Goal: Information Seeking & Learning: Learn about a topic

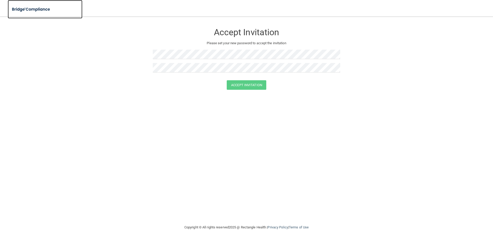
click at [28, 6] on img at bounding box center [31, 9] width 47 height 11
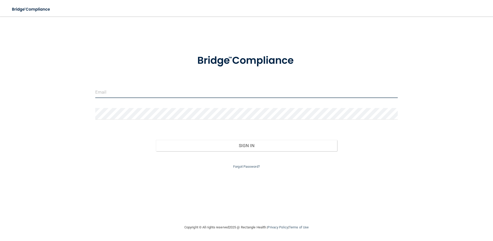
type input "nikitan@bu.edu"
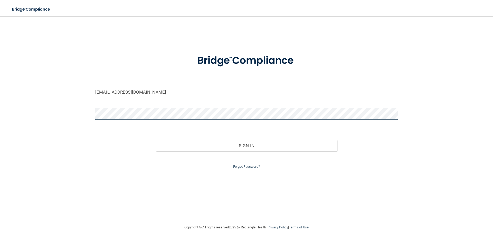
click at [70, 85] on div "nikitan@bu.edu Invalid email/password. You don't have permission to access that…" at bounding box center [246, 120] width 472 height 197
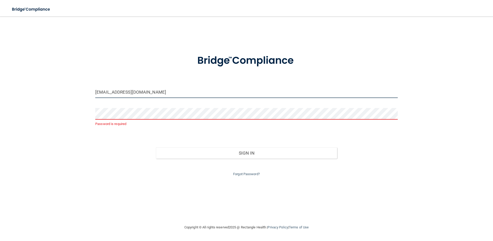
drag, startPoint x: 203, startPoint y: 94, endPoint x: 0, endPoint y: 53, distance: 206.7
click at [0, 53] on main "nikitan@bu.edu Password is required Invalid email/password. You don't have perm…" at bounding box center [246, 128] width 493 height 224
type input "[EMAIL_ADDRESS][DOMAIN_NAME]"
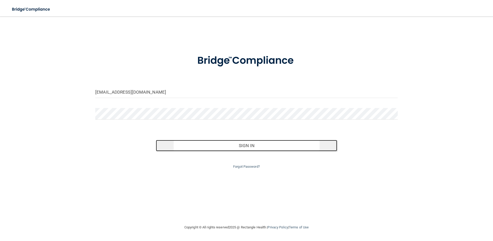
click at [285, 144] on button "Sign In" at bounding box center [246, 145] width 181 height 11
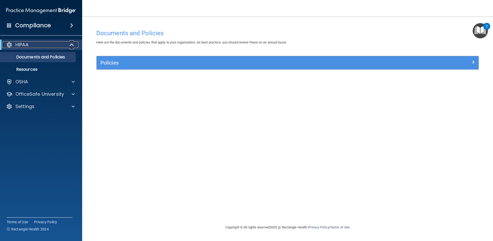
click at [71, 42] on span at bounding box center [72, 45] width 4 height 6
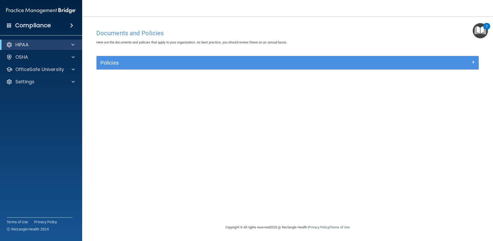
click at [58, 22] on div "Compliance" at bounding box center [41, 25] width 82 height 11
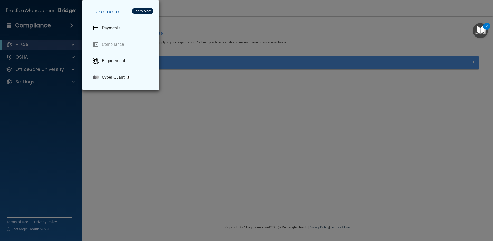
click at [172, 149] on div "Take me to: Payments Compliance Engagement Cyber Quant" at bounding box center [246, 120] width 493 height 241
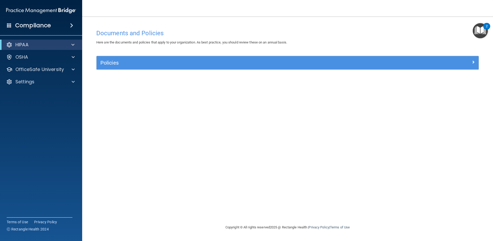
click at [479, 28] on img "Open Resource Center, 2 new notifications" at bounding box center [480, 30] width 15 height 15
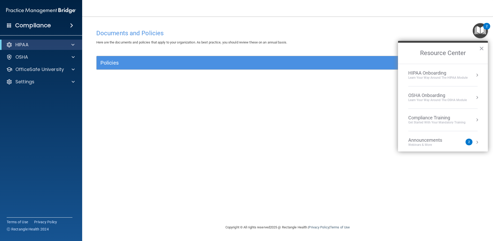
click at [122, 117] on div "Documents and Policies Here are the documents and policies that apply to your o…" at bounding box center [287, 125] width 390 height 197
click at [114, 72] on div "Policies Select All (Unselect 0) Unselect All Print Selected (0) Acceptable Use…" at bounding box center [287, 66] width 390 height 20
click at [484, 49] on h2 "Resource Center" at bounding box center [443, 53] width 90 height 21
click at [483, 49] on button "×" at bounding box center [481, 48] width 5 height 8
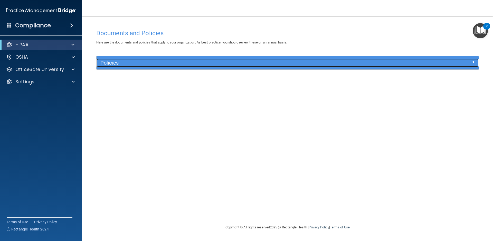
click at [418, 66] on div "Policies" at bounding box center [288, 63] width 382 height 8
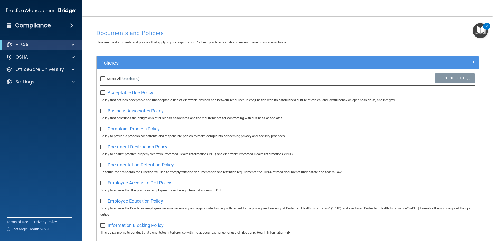
click at [107, 76] on label "Select All (Unselect 0) Unselect All" at bounding box center [119, 79] width 39 height 6
click at [106, 77] on input "Select All (Unselect 0) Unselect All" at bounding box center [103, 79] width 6 height 4
checkbox input "true"
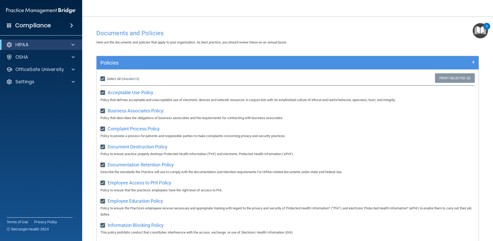
checkbox input "true"
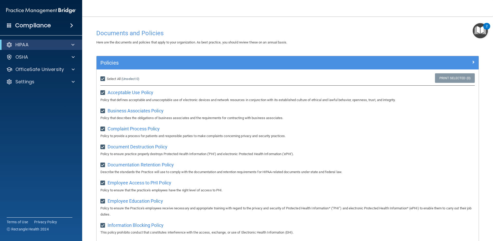
checkbox input "true"
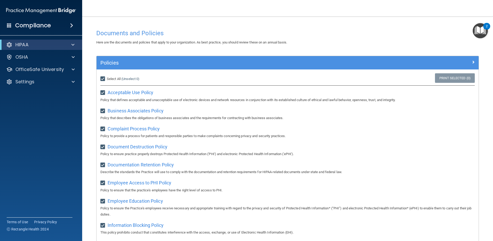
checkbox input "true"
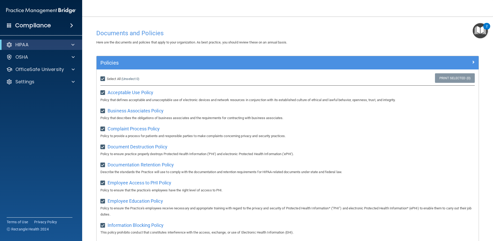
checkbox input "true"
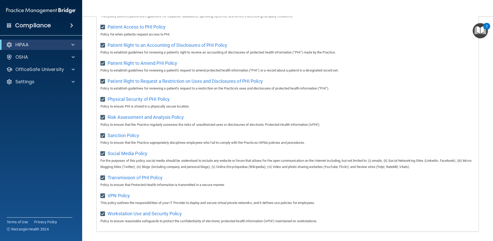
scroll to position [269, 0]
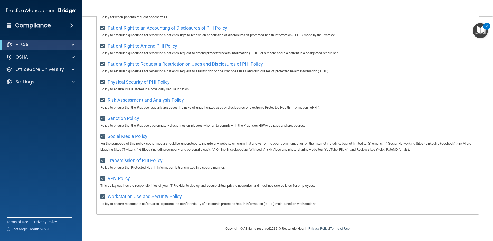
click at [485, 27] on div "2" at bounding box center [486, 26] width 7 height 7
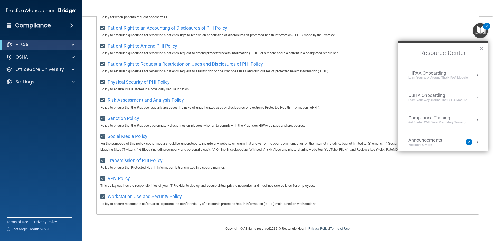
click at [450, 78] on div "Learn Your Way around the HIPAA module" at bounding box center [437, 77] width 59 height 4
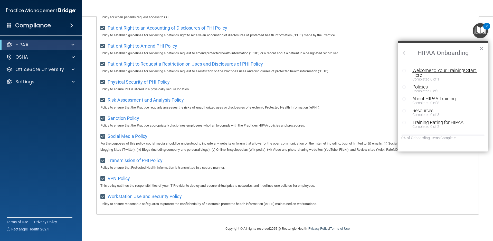
scroll to position [0, 0]
click at [422, 73] on div "Welcome to Your Training! Start Here" at bounding box center [444, 72] width 64 height 9
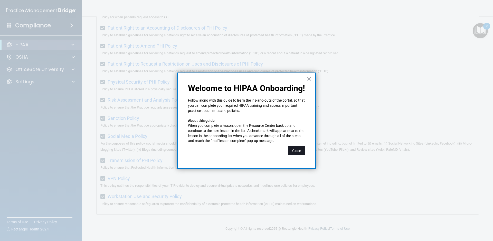
click at [293, 152] on button "Close" at bounding box center [296, 150] width 17 height 9
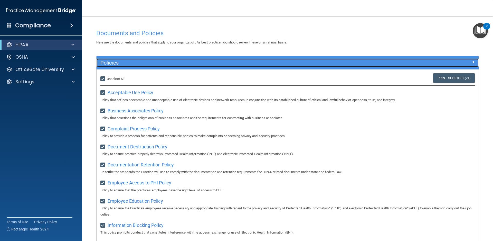
click at [465, 61] on div at bounding box center [430, 62] width 95 height 6
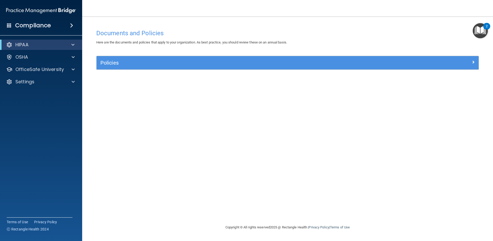
click at [477, 25] on img "Open Resource Center, 2 new notifications" at bounding box center [480, 30] width 15 height 15
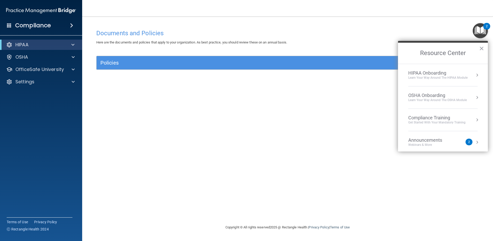
click at [455, 76] on div "Learn Your Way around the HIPAA module" at bounding box center [437, 77] width 59 height 4
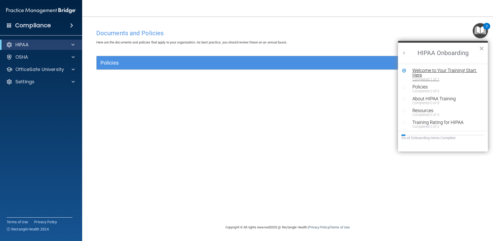
click at [416, 78] on div "Completed 1 of 1" at bounding box center [444, 79] width 64 height 4
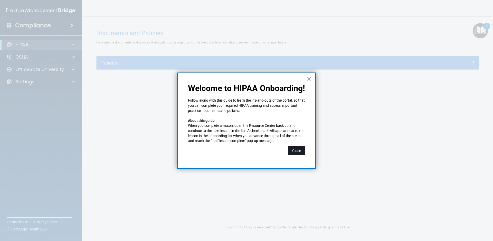
click at [294, 149] on button "Close" at bounding box center [296, 150] width 17 height 9
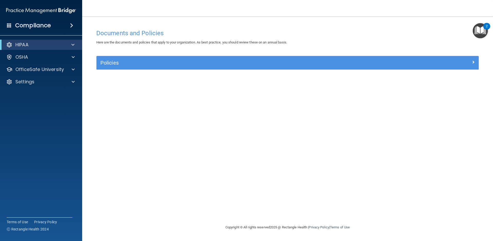
click at [479, 24] on img "Open Resource Center, 2 new notifications" at bounding box center [480, 30] width 15 height 15
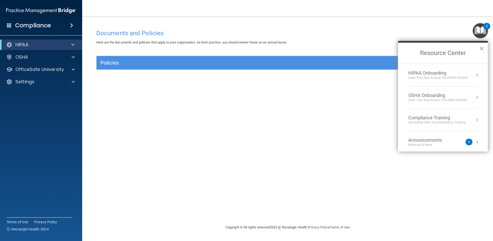
click at [427, 83] on li "HIPAA Onboarding Learn Your Way around the HIPAA module" at bounding box center [442, 75] width 69 height 22
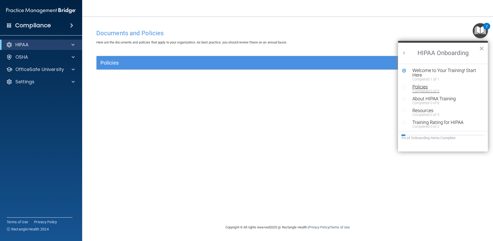
click at [423, 93] on div "Completed 0 of 5" at bounding box center [444, 91] width 64 height 4
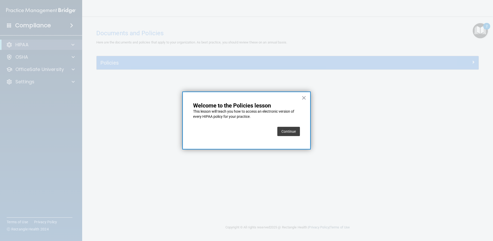
click at [280, 133] on button "Continue" at bounding box center [288, 131] width 23 height 9
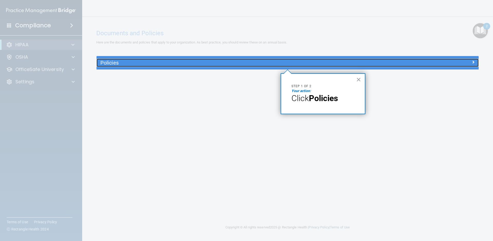
click at [140, 64] on h5 "Policies" at bounding box center [239, 63] width 279 height 6
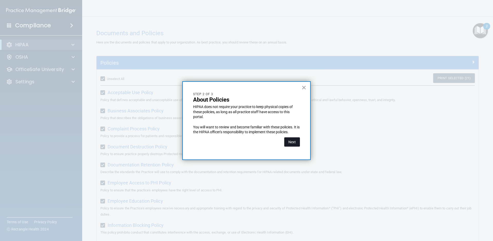
click at [291, 143] on button "Next" at bounding box center [292, 141] width 16 height 9
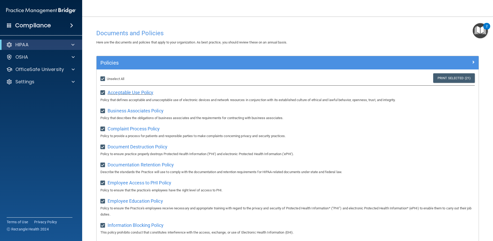
click at [118, 90] on span "Acceptable Use Policy" at bounding box center [131, 92] width 46 height 5
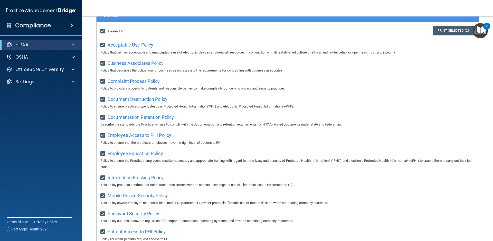
scroll to position [26, 0]
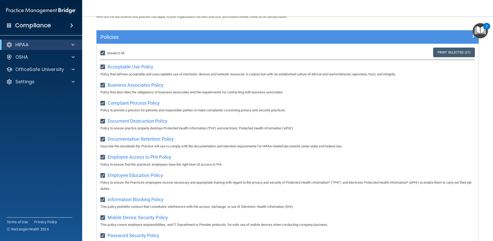
click at [130, 88] on div "Business Associates Policy Policy that describes the obligations of business as…" at bounding box center [287, 88] width 374 height 15
click at [129, 84] on span "Business Associates Policy" at bounding box center [136, 84] width 56 height 5
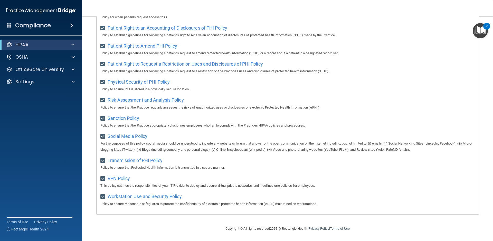
scroll to position [192, 0]
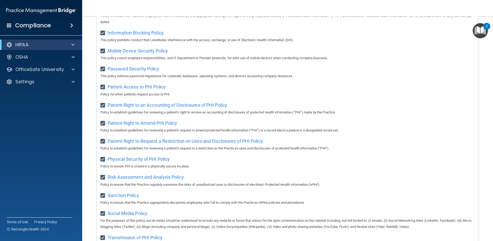
click at [487, 27] on div "2" at bounding box center [487, 29] width 2 height 7
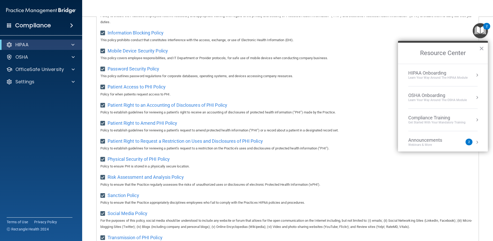
click at [434, 76] on div "Learn Your Way around the HIPAA module" at bounding box center [437, 77] width 59 height 4
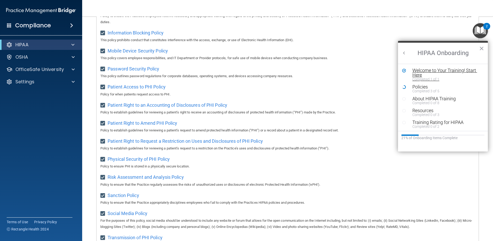
scroll to position [0, 0]
click at [427, 86] on div "Policies" at bounding box center [444, 86] width 64 height 5
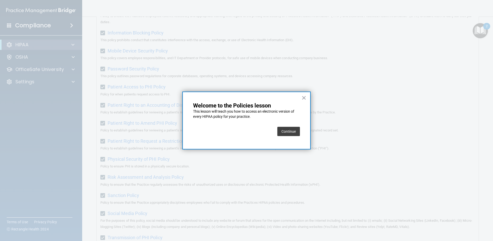
click at [288, 130] on button "Continue" at bounding box center [288, 131] width 23 height 9
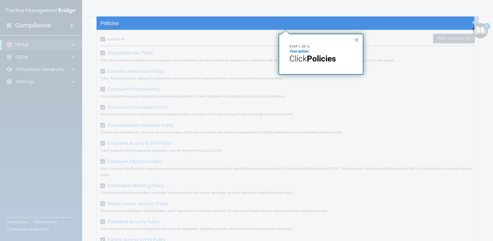
click at [297, 53] on p "Your action:" at bounding box center [320, 51] width 63 height 5
click at [357, 40] on button "×" at bounding box center [356, 40] width 5 height 8
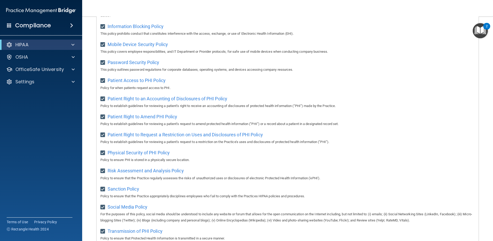
scroll to position [192, 0]
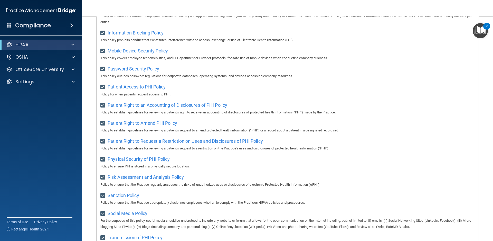
click at [133, 49] on span "Mobile Device Security Policy" at bounding box center [138, 50] width 60 height 5
click at [481, 27] on img "Open Resource Center, 2 new notifications" at bounding box center [480, 30] width 15 height 15
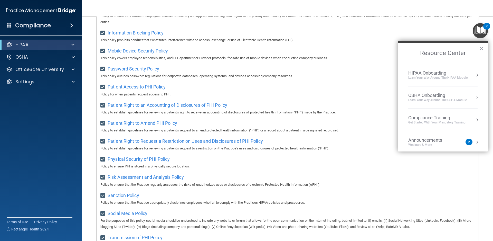
click at [441, 73] on div "HIPAA Onboarding" at bounding box center [437, 73] width 59 height 6
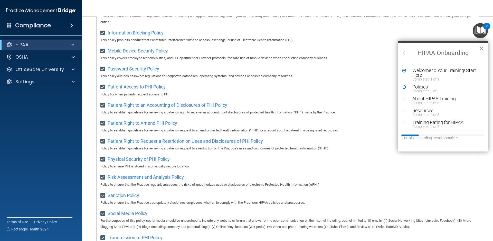
scroll to position [0, 0]
click at [374, 101] on div "Patient Right to an Accounting of Disclosures of PHI Policy Policy to establish…" at bounding box center [287, 108] width 374 height 15
click at [414, 88] on div "Policies" at bounding box center [444, 86] width 64 height 5
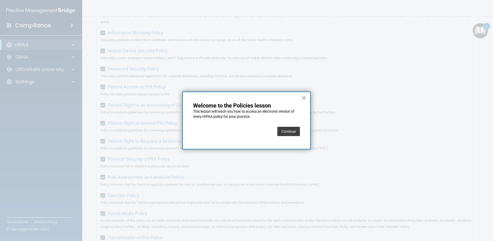
click at [279, 130] on button "Continue" at bounding box center [288, 131] width 23 height 9
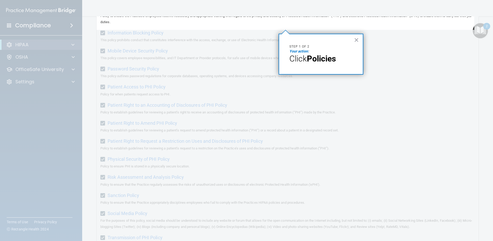
scroll to position [40, 0]
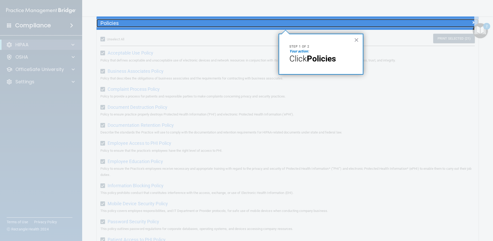
click at [315, 20] on h5 "Policies" at bounding box center [239, 23] width 279 height 6
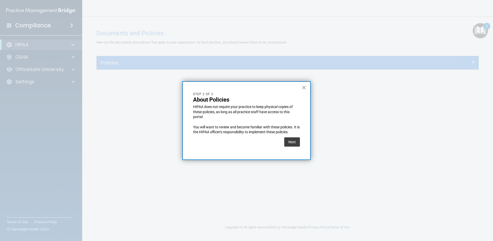
scroll to position [0, 0]
click at [286, 140] on button "Next" at bounding box center [292, 141] width 16 height 9
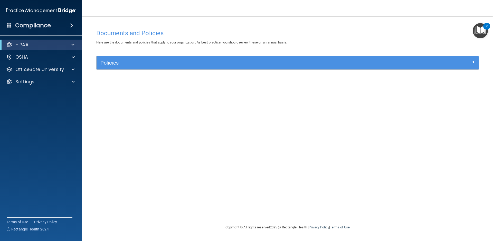
click at [279, 40] on span "Here are the documents and policies that apply to your organization. As best pr…" at bounding box center [191, 42] width 191 height 4
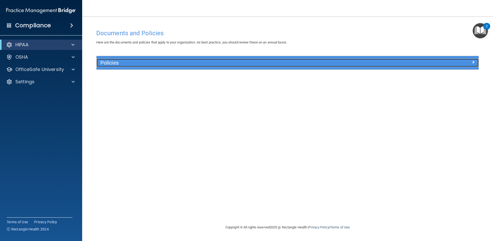
click at [266, 61] on h5 "Policies" at bounding box center [239, 63] width 279 height 6
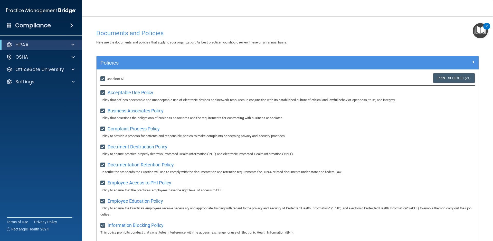
click at [102, 77] on input "Select All (Unselect 21) Unselect All" at bounding box center [103, 79] width 6 height 4
checkbox input "false"
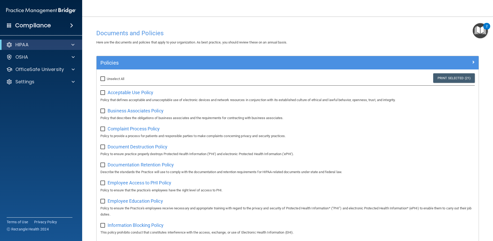
checkbox input "false"
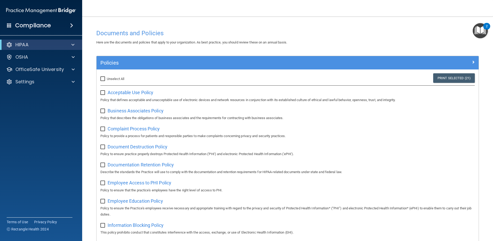
checkbox input "false"
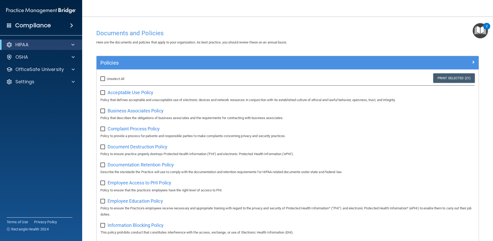
checkbox input "false"
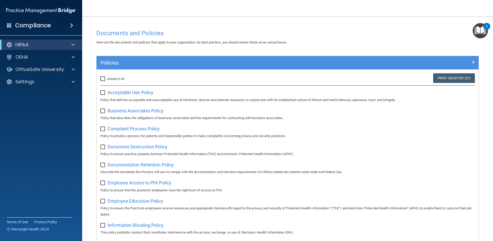
checkbox input "false"
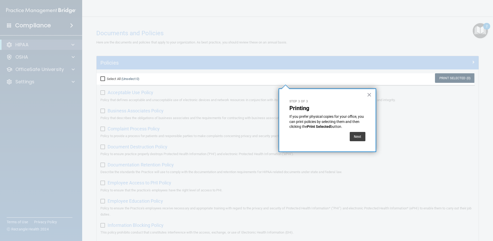
click at [349, 133] on div "Next" at bounding box center [327, 135] width 76 height 12
click at [351, 135] on button "Next" at bounding box center [358, 136] width 16 height 9
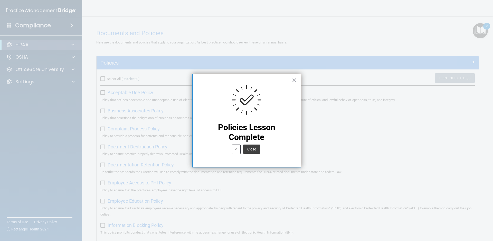
click at [253, 147] on button "Close" at bounding box center [251, 148] width 17 height 9
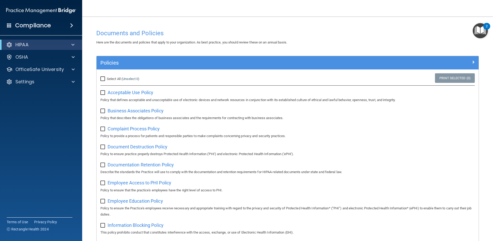
click at [482, 33] on img "Open Resource Center, 2 new notifications" at bounding box center [480, 30] width 15 height 15
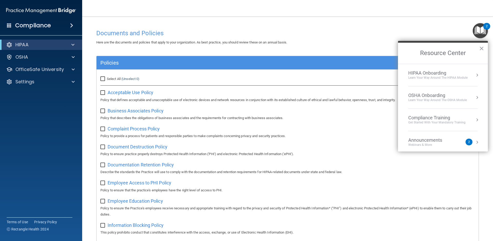
click at [434, 73] on div "HIPAA Onboarding" at bounding box center [437, 73] width 59 height 6
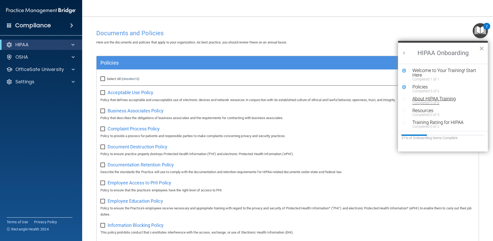
click at [421, 98] on div "About HIPAA Training" at bounding box center [444, 98] width 64 height 5
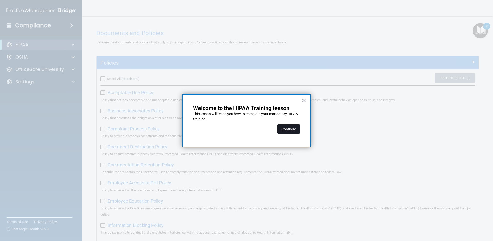
click at [281, 128] on button "Continue" at bounding box center [288, 128] width 23 height 9
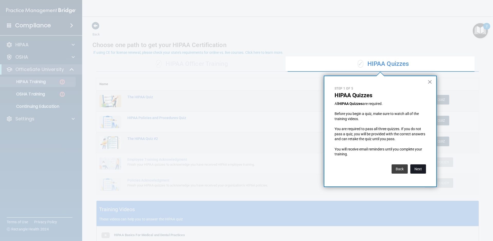
click at [416, 169] on button "Next" at bounding box center [418, 168] width 16 height 9
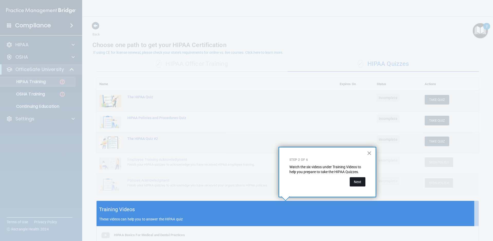
click at [358, 180] on button "Next" at bounding box center [358, 181] width 16 height 9
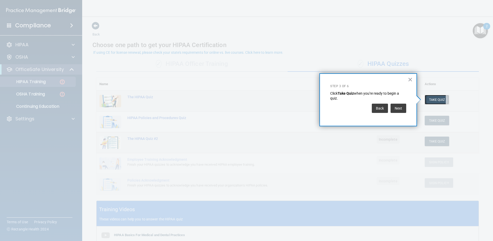
click at [438, 100] on button "Take Quiz" at bounding box center [437, 99] width 25 height 9
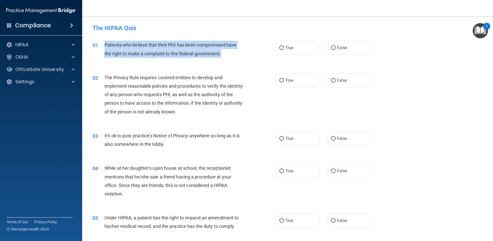
drag, startPoint x: 102, startPoint y: 43, endPoint x: 222, endPoint y: 58, distance: 121.3
click at [222, 58] on div "01 Patients who believe that their PHI has been compromised have the right to m…" at bounding box center [184, 51] width 199 height 20
copy div "Patients who believe that their PHI has been compromised have the right to make…"
click at [174, 41] on div "Patients who believe that their PHI has been compromised have the right to make…" at bounding box center [175, 49] width 143 height 17
copy div "Patients who believe that their PHI has been compromised have the right to make…"
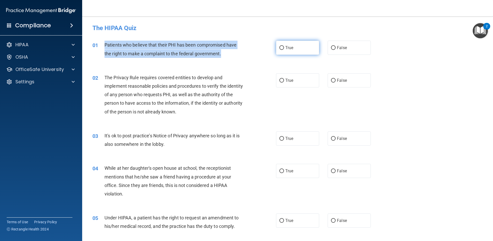
click at [281, 49] on input "True" at bounding box center [281, 48] width 5 height 4
radio input "true"
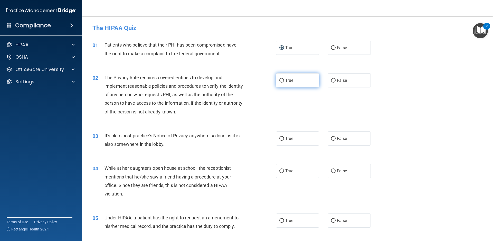
click at [285, 80] on span "True" at bounding box center [289, 80] width 8 height 5
click at [283, 80] on input "True" at bounding box center [281, 81] width 5 height 4
radio input "true"
click at [328, 142] on label "False" at bounding box center [349, 138] width 43 height 14
click at [331, 140] on input "False" at bounding box center [333, 139] width 5 height 4
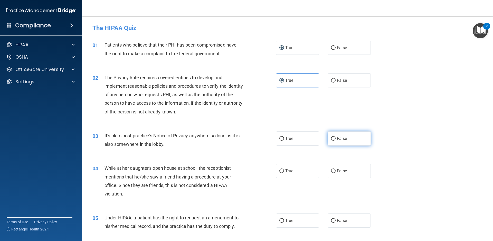
radio input "true"
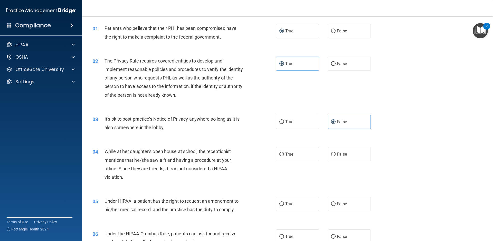
scroll to position [26, 0]
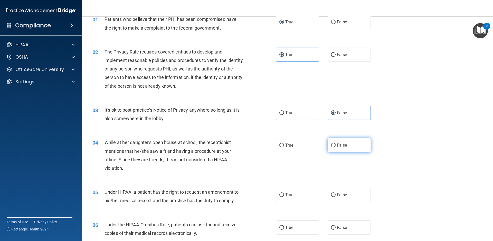
click at [337, 145] on span "False" at bounding box center [342, 144] width 10 height 5
click at [335, 145] on input "False" at bounding box center [333, 145] width 5 height 4
radio input "true"
click at [281, 192] on label "True" at bounding box center [297, 194] width 43 height 14
click at [281, 193] on input "True" at bounding box center [281, 195] width 5 height 4
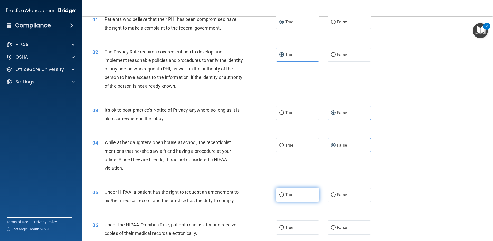
radio input "true"
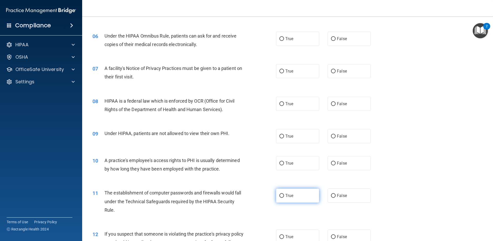
scroll to position [205, 0]
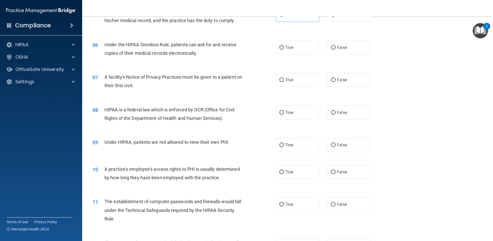
drag, startPoint x: 429, startPoint y: 117, endPoint x: 431, endPoint y: 113, distance: 4.4
click at [431, 113] on div "08 HIPAA is a federal law which is enforced by OCR (Office for Civil Rights of …" at bounding box center [288, 115] width 398 height 32
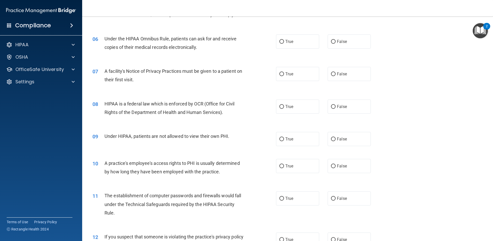
scroll to position [213, 0]
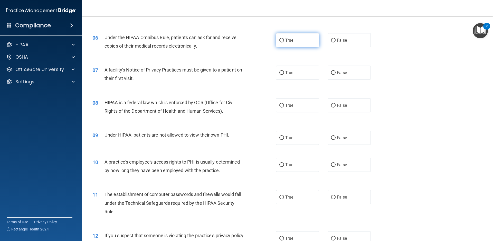
click at [281, 40] on input "True" at bounding box center [281, 41] width 5 height 4
radio input "true"
click at [283, 70] on label "True" at bounding box center [297, 72] width 43 height 14
click at [283, 71] on input "True" at bounding box center [281, 73] width 5 height 4
radio input "true"
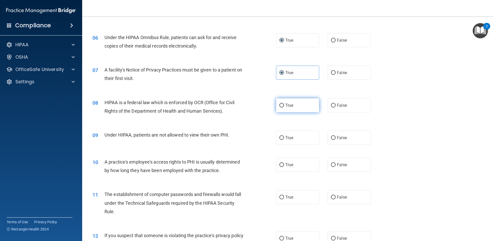
click at [286, 105] on span "True" at bounding box center [289, 105] width 8 height 5
click at [284, 105] on input "True" at bounding box center [281, 105] width 5 height 4
radio input "true"
click at [332, 133] on label "False" at bounding box center [349, 137] width 43 height 14
click at [332, 136] on input "False" at bounding box center [333, 138] width 5 height 4
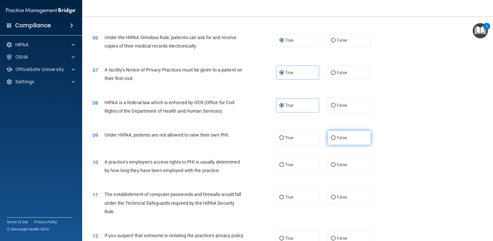
radio input "true"
click at [337, 162] on span "False" at bounding box center [342, 164] width 10 height 5
click at [335, 163] on input "False" at bounding box center [333, 165] width 5 height 4
radio input "true"
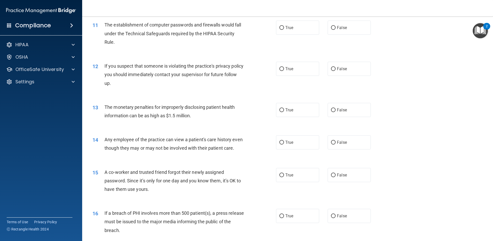
scroll to position [380, 0]
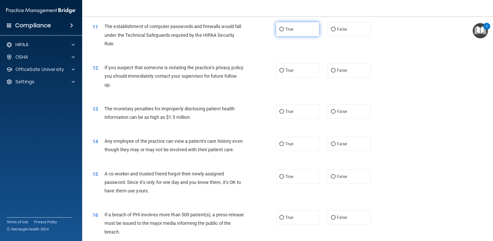
click at [305, 33] on label "True" at bounding box center [297, 29] width 43 height 14
click at [284, 31] on input "True" at bounding box center [281, 29] width 5 height 4
radio input "true"
click at [301, 72] on label "True" at bounding box center [297, 70] width 43 height 14
click at [284, 72] on input "True" at bounding box center [281, 71] width 5 height 4
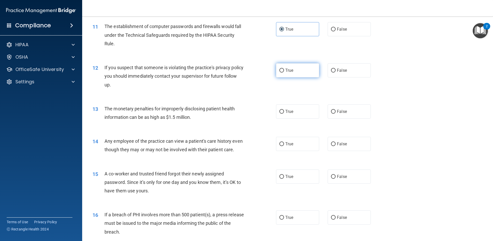
radio input "true"
click at [300, 113] on label "True" at bounding box center [297, 111] width 43 height 14
click at [284, 113] on input "True" at bounding box center [281, 112] width 5 height 4
radio input "true"
click at [338, 147] on label "False" at bounding box center [349, 144] width 43 height 14
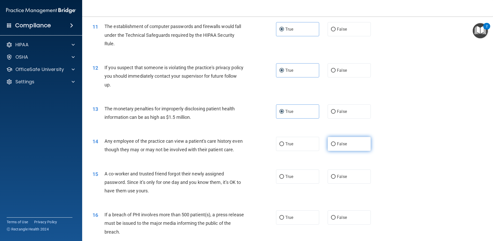
click at [335, 146] on input "False" at bounding box center [333, 144] width 5 height 4
radio input "true"
click at [340, 171] on label "False" at bounding box center [349, 176] width 43 height 14
click at [335, 175] on input "False" at bounding box center [333, 177] width 5 height 4
radio input "true"
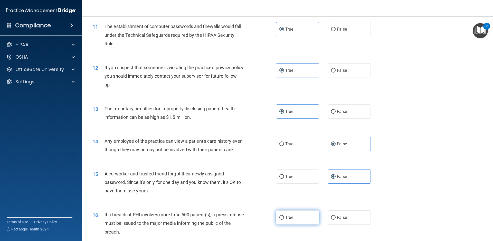
click at [294, 215] on label "True" at bounding box center [297, 217] width 43 height 14
click at [284, 215] on input "True" at bounding box center [281, 217] width 5 height 4
radio input "true"
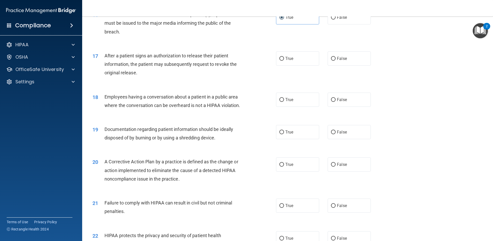
scroll to position [604, 0]
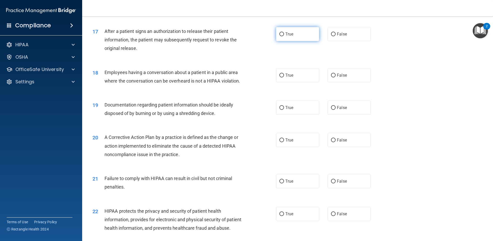
click at [286, 33] on span "True" at bounding box center [289, 34] width 8 height 5
click at [284, 33] on input "True" at bounding box center [281, 34] width 5 height 4
radio input "true"
click at [337, 74] on span "False" at bounding box center [342, 75] width 10 height 5
click at [335, 74] on input "False" at bounding box center [333, 75] width 5 height 4
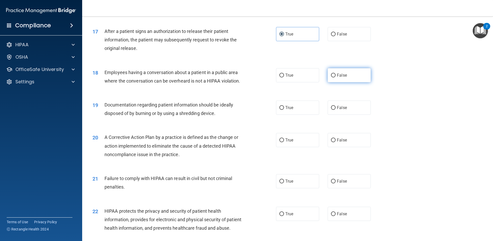
radio input "true"
click at [331, 107] on input "False" at bounding box center [333, 108] width 5 height 4
radio input "true"
click at [296, 103] on label "True" at bounding box center [297, 107] width 43 height 14
click at [284, 106] on input "True" at bounding box center [281, 108] width 5 height 4
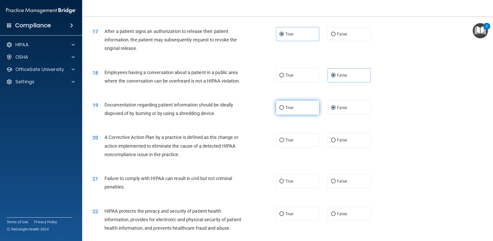
radio input "true"
click at [342, 104] on label "False" at bounding box center [349, 107] width 43 height 14
click at [335, 106] on input "False" at bounding box center [333, 108] width 5 height 4
radio input "true"
radio input "false"
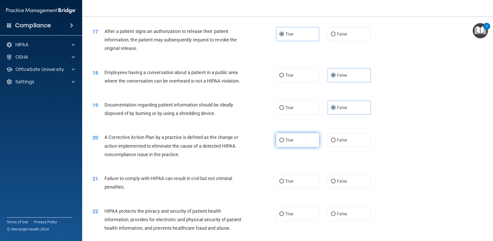
click at [303, 137] on label "True" at bounding box center [297, 140] width 43 height 14
click at [284, 138] on input "True" at bounding box center [281, 140] width 5 height 4
radio input "true"
click at [333, 178] on label "False" at bounding box center [349, 181] width 43 height 14
click at [333, 179] on input "False" at bounding box center [333, 181] width 5 height 4
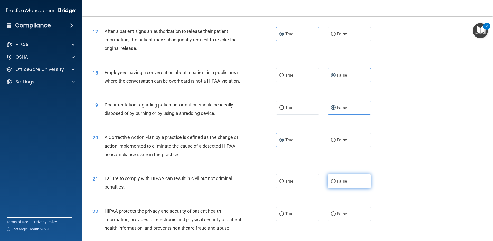
radio input "true"
click at [298, 209] on label "True" at bounding box center [297, 213] width 43 height 14
click at [284, 212] on input "True" at bounding box center [281, 214] width 5 height 4
radio input "true"
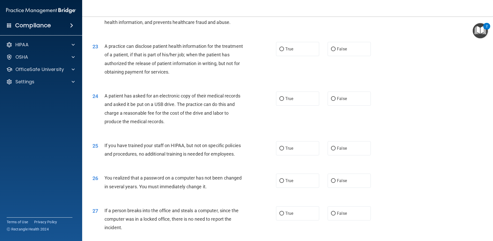
scroll to position [817, 0]
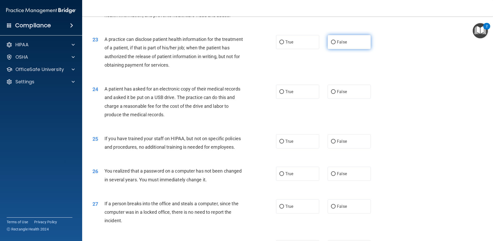
click at [359, 45] on label "False" at bounding box center [349, 42] width 43 height 14
click at [335, 44] on input "False" at bounding box center [333, 42] width 5 height 4
radio input "true"
click at [300, 96] on label "True" at bounding box center [297, 91] width 43 height 14
click at [284, 94] on input "True" at bounding box center [281, 92] width 5 height 4
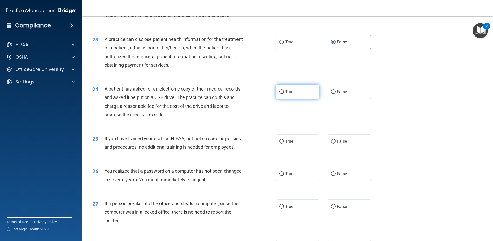
radio input "true"
click at [339, 140] on span "False" at bounding box center [342, 141] width 10 height 5
click at [335, 140] on input "False" at bounding box center [333, 141] width 5 height 4
radio input "true"
click at [299, 169] on label "True" at bounding box center [297, 173] width 43 height 14
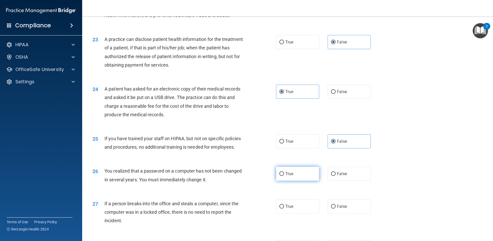
click at [284, 172] on input "True" at bounding box center [281, 174] width 5 height 4
radio input "true"
click at [333, 210] on label "False" at bounding box center [349, 206] width 43 height 14
click at [333, 208] on input "False" at bounding box center [333, 206] width 5 height 4
radio input "true"
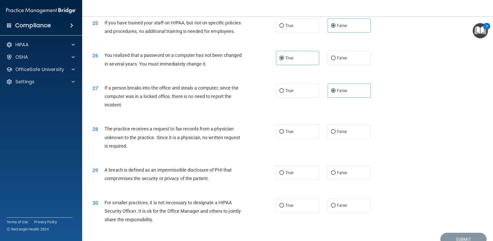
scroll to position [957, 0]
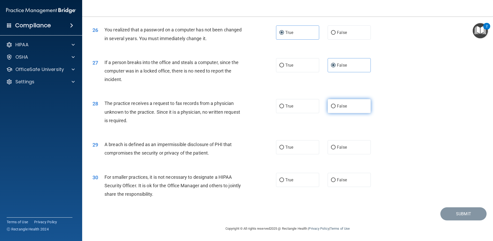
click at [341, 103] on span "False" at bounding box center [342, 105] width 10 height 5
click at [335, 104] on input "False" at bounding box center [333, 106] width 5 height 4
radio input "true"
click at [292, 152] on label "True" at bounding box center [297, 147] width 43 height 14
click at [284, 149] on input "True" at bounding box center [281, 147] width 5 height 4
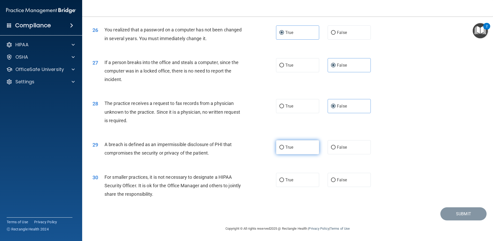
radio input "true"
click at [350, 188] on div "30 For smaller practices, it is not necessary to designate a HIPAA Security Off…" at bounding box center [288, 186] width 398 height 41
click at [346, 176] on label "False" at bounding box center [349, 179] width 43 height 14
click at [335, 178] on input "False" at bounding box center [333, 180] width 5 height 4
radio input "true"
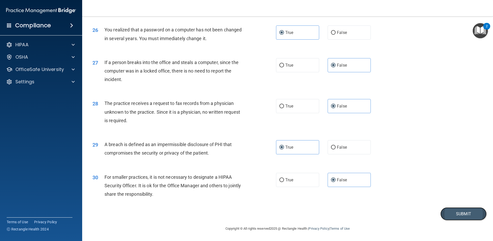
click at [454, 211] on button "Submit" at bounding box center [463, 213] width 46 height 13
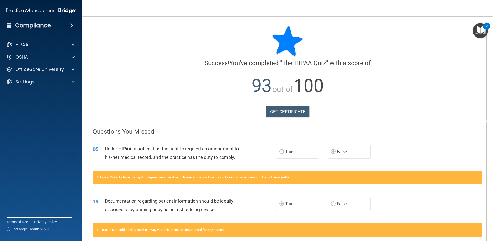
click at [289, 153] on span "True" at bounding box center [289, 151] width 8 height 5
click at [272, 149] on div "05 Under HIPAA, a patient has the right to request an amendment to his/her medi…" at bounding box center [184, 154] width 199 height 20
click at [43, 45] on div "HIPAA" at bounding box center [34, 45] width 64 height 6
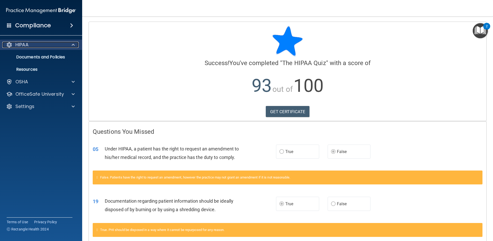
click at [43, 45] on div "HIPAA" at bounding box center [34, 45] width 64 height 6
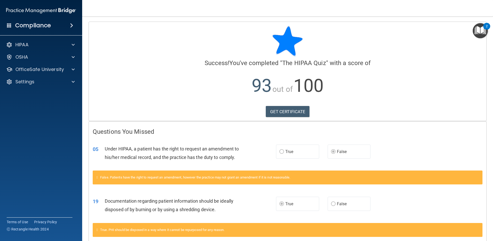
click at [482, 30] on img "Open Resource Center, 2 new notifications" at bounding box center [480, 30] width 15 height 15
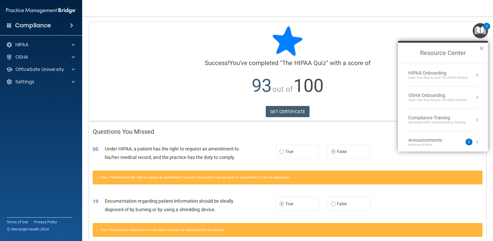
click at [415, 72] on div "HIPAA Onboarding" at bounding box center [437, 73] width 59 height 6
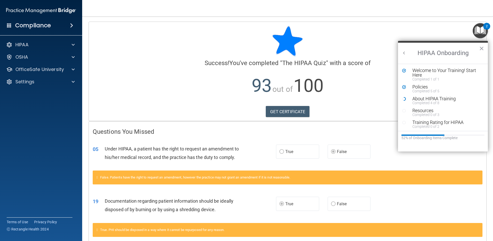
click at [355, 89] on p "93 out of 100" at bounding box center [288, 85] width 390 height 33
click at [369, 125] on div "Questions You Missed 05 Under HIPAA, a patient has the right to request an amen…" at bounding box center [287, 183] width 397 height 125
click at [421, 112] on div "Completed 0 of 3" at bounding box center [444, 114] width 64 height 4
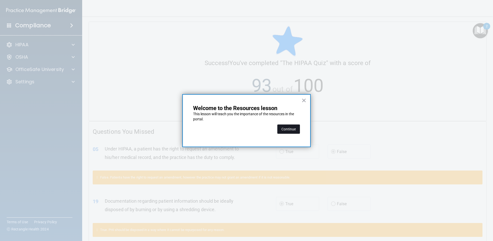
click at [290, 126] on button "Continue" at bounding box center [288, 128] width 23 height 9
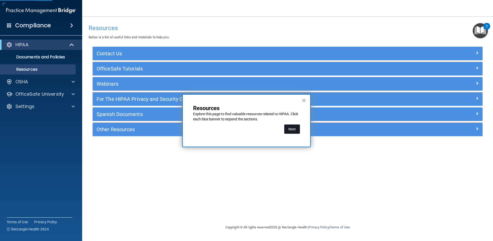
click at [296, 128] on button "Next" at bounding box center [292, 128] width 16 height 9
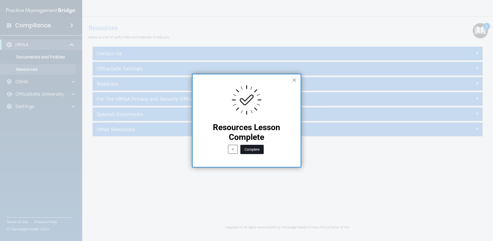
click at [258, 146] on button "Complete" at bounding box center [251, 149] width 23 height 9
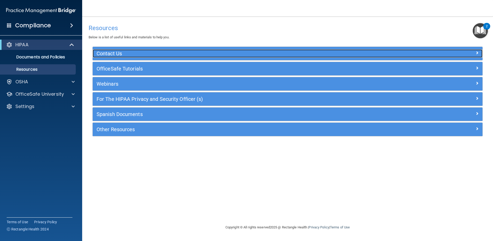
click at [182, 52] on h5 "Contact Us" at bounding box center [239, 54] width 285 height 6
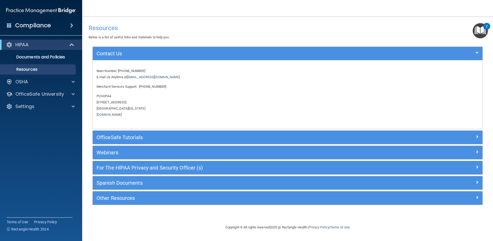
click at [183, 132] on div "OfficeSafe Tutorials" at bounding box center [288, 136] width 390 height 13
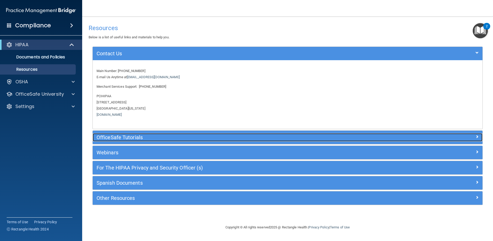
click at [185, 139] on h5 "OfficeSafe Tutorials" at bounding box center [239, 137] width 285 height 6
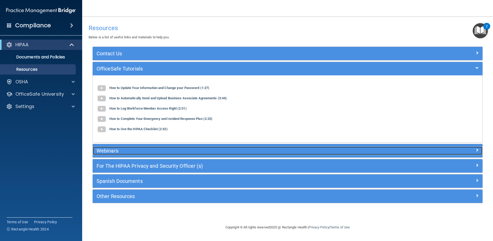
click at [186, 151] on h5 "Webinars" at bounding box center [239, 151] width 285 height 6
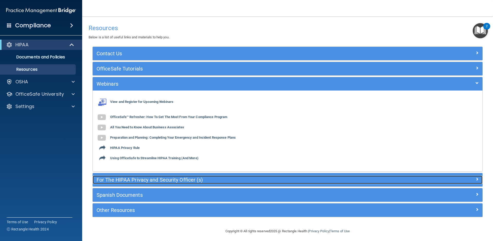
click at [187, 177] on h5 "For The HIPAA Privacy and Security Officer (s)" at bounding box center [239, 180] width 285 height 6
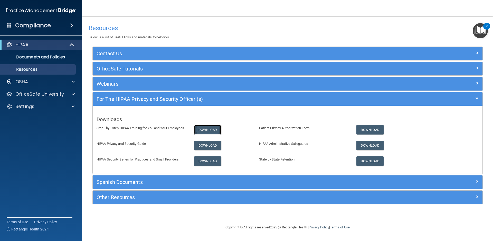
click at [203, 128] on link "Download" at bounding box center [207, 129] width 27 height 9
click at [203, 143] on link "Download" at bounding box center [207, 144] width 27 height 9
click at [207, 164] on link "Download" at bounding box center [207, 160] width 27 height 9
click at [363, 129] on link "Download" at bounding box center [369, 129] width 27 height 9
click at [368, 143] on link "Download" at bounding box center [369, 144] width 27 height 9
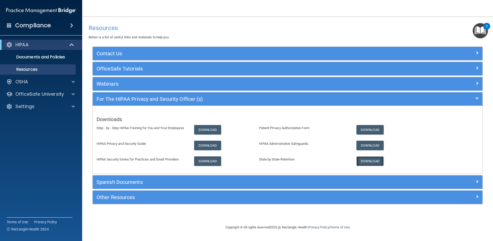
click at [368, 157] on link "Download" at bounding box center [369, 160] width 27 height 9
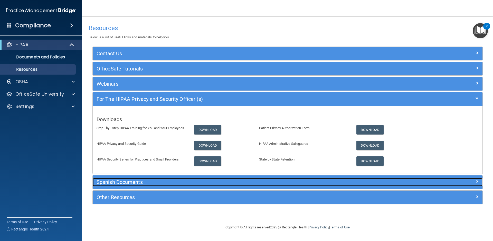
click at [259, 185] on div "Spanish Documents" at bounding box center [239, 182] width 292 height 8
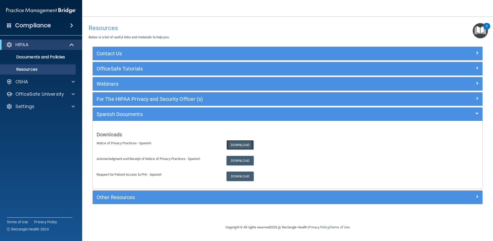
click at [250, 141] on link "Download" at bounding box center [239, 144] width 27 height 9
click at [231, 162] on link "Download" at bounding box center [239, 160] width 27 height 9
click at [241, 176] on link "Download" at bounding box center [239, 175] width 27 height 9
click at [483, 29] on img "Open Resource Center, 2 new notifications" at bounding box center [480, 30] width 15 height 15
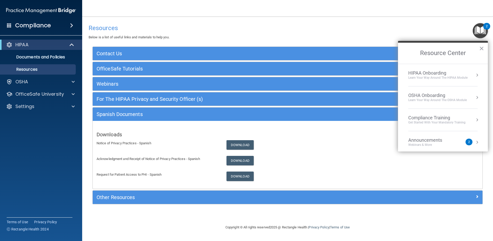
click at [433, 72] on div "HIPAA Onboarding" at bounding box center [437, 73] width 59 height 6
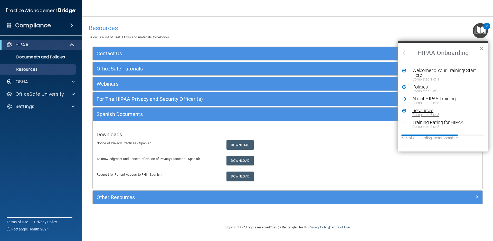
scroll to position [1, 0]
click at [423, 122] on div "Training Rating for HIPAA" at bounding box center [444, 121] width 64 height 5
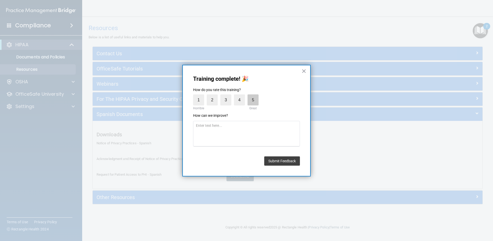
click at [249, 101] on label "5" at bounding box center [252, 99] width 11 height 11
click at [241, 95] on input "5" at bounding box center [241, 95] width 0 height 0
click at [292, 157] on button "Submit Feedback" at bounding box center [282, 160] width 36 height 9
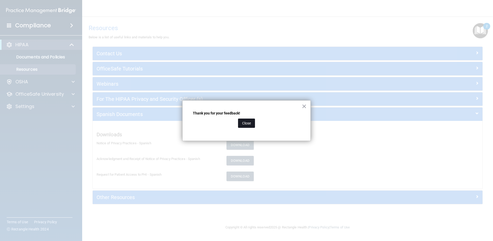
click at [246, 119] on button "Close" at bounding box center [246, 122] width 17 height 9
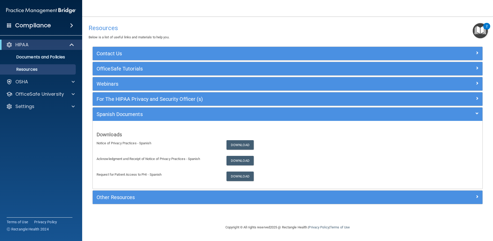
click at [478, 30] on img "Open Resource Center, 2 new notifications" at bounding box center [480, 30] width 15 height 15
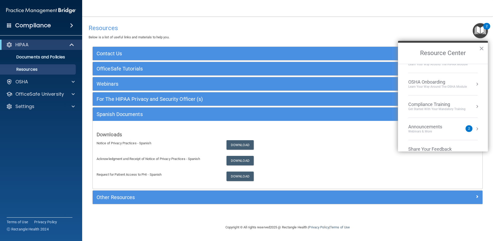
scroll to position [0, 0]
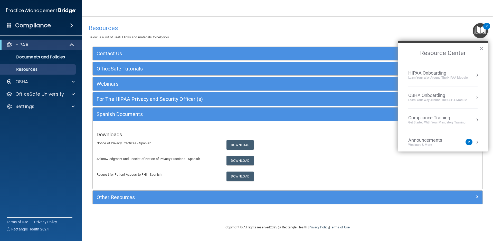
click at [429, 72] on div "HIPAA Onboarding" at bounding box center [437, 73] width 59 height 6
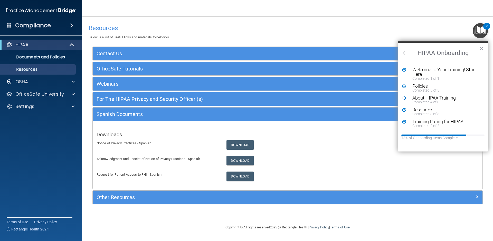
scroll to position [1, 0]
click at [412, 99] on button "About HIPAA Training Completed 4 of 8" at bounding box center [443, 99] width 67 height 8
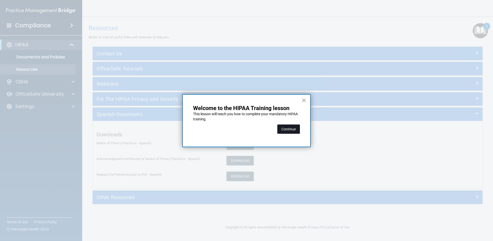
click at [289, 129] on button "Continue" at bounding box center [288, 128] width 23 height 9
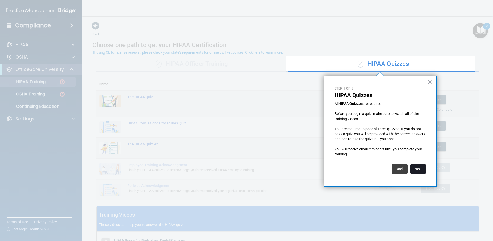
click at [413, 170] on button "Next" at bounding box center [418, 168] width 16 height 9
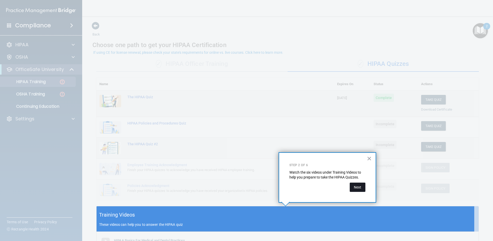
click at [353, 187] on button "Next" at bounding box center [358, 186] width 16 height 9
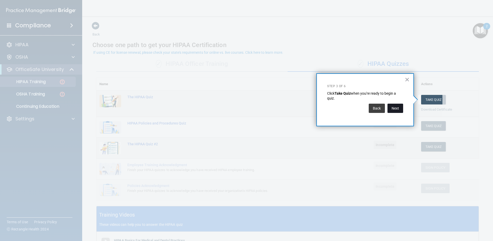
click at [392, 109] on button "Next" at bounding box center [395, 107] width 16 height 9
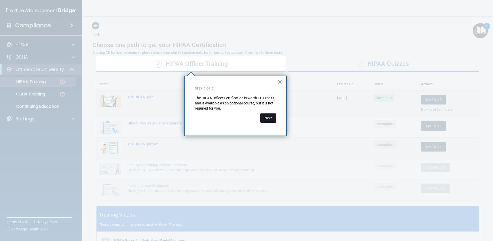
click at [262, 115] on button "Next" at bounding box center [268, 117] width 16 height 9
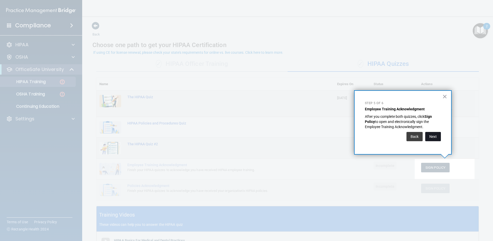
click at [436, 138] on button "Next" at bounding box center [433, 136] width 16 height 9
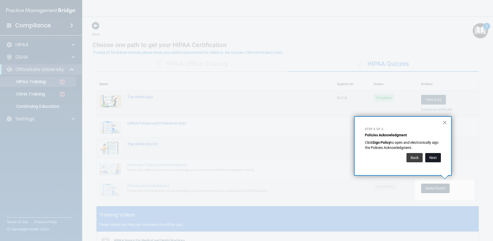
click at [434, 155] on button "Next" at bounding box center [433, 157] width 16 height 9
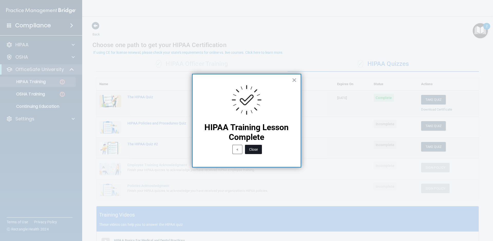
click at [252, 145] on button "Close" at bounding box center [253, 149] width 17 height 9
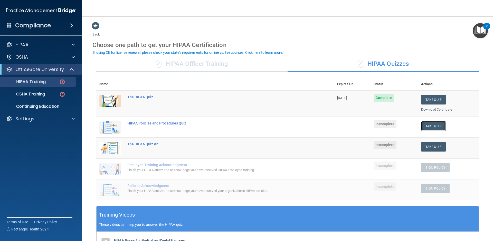
click at [427, 126] on button "Take Quiz" at bounding box center [433, 125] width 25 height 9
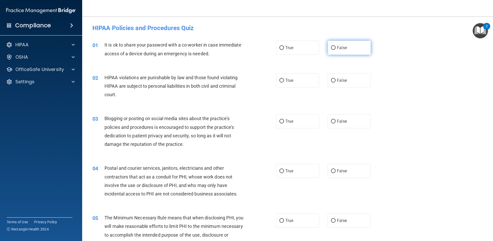
click at [339, 49] on span "False" at bounding box center [342, 47] width 10 height 5
click at [335, 49] on input "False" at bounding box center [333, 48] width 5 height 4
radio input "true"
click at [297, 74] on label "True" at bounding box center [297, 80] width 43 height 14
click at [284, 79] on input "True" at bounding box center [281, 81] width 5 height 4
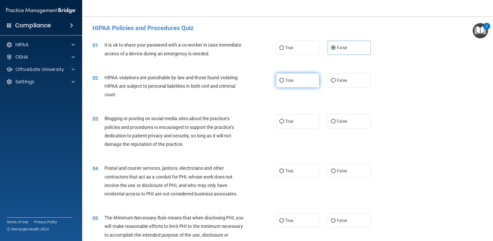
radio input "true"
click at [341, 122] on span "False" at bounding box center [342, 121] width 10 height 5
click at [335, 122] on input "False" at bounding box center [333, 121] width 5 height 4
radio input "true"
click at [338, 171] on span "False" at bounding box center [342, 170] width 10 height 5
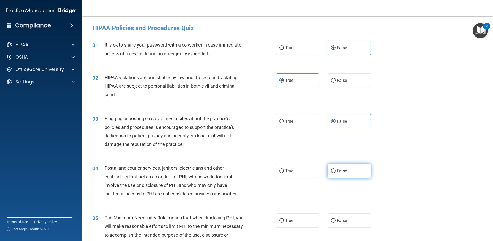
click at [335, 171] on input "False" at bounding box center [333, 171] width 5 height 4
radio input "true"
click at [292, 223] on label "True" at bounding box center [297, 220] width 43 height 14
click at [284, 222] on input "True" at bounding box center [281, 220] width 5 height 4
radio input "true"
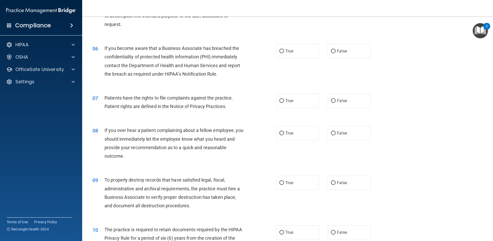
scroll to position [237, 0]
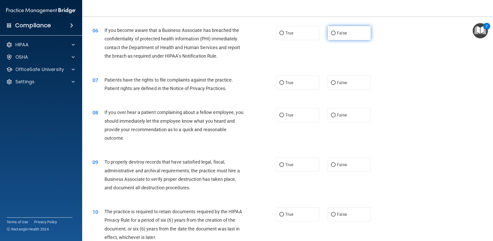
click at [355, 32] on label "False" at bounding box center [349, 33] width 43 height 14
click at [335, 32] on input "False" at bounding box center [333, 33] width 5 height 4
radio input "true"
click at [289, 75] on label "True" at bounding box center [297, 82] width 43 height 14
click at [284, 81] on input "True" at bounding box center [281, 83] width 5 height 4
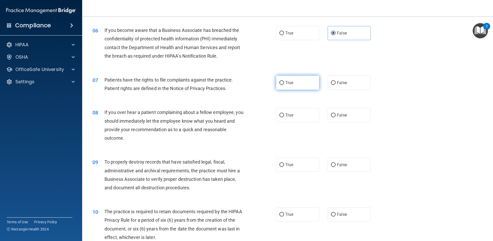
radio input "true"
click at [342, 107] on div "08 If you over hear a patient complaining about a fellow employee, you should i…" at bounding box center [288, 126] width 398 height 50
click at [344, 113] on label "False" at bounding box center [349, 115] width 43 height 14
click at [335, 113] on input "False" at bounding box center [333, 115] width 5 height 4
radio input "true"
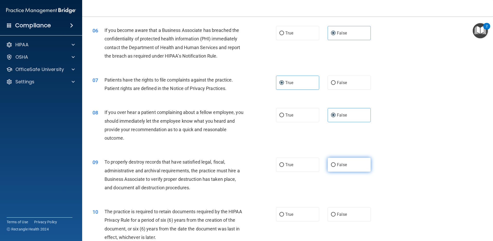
click at [344, 163] on label "False" at bounding box center [349, 164] width 43 height 14
click at [335, 163] on input "False" at bounding box center [333, 165] width 5 height 4
radio input "true"
drag, startPoint x: 281, startPoint y: 213, endPoint x: 285, endPoint y: 208, distance: 6.3
click at [282, 212] on input "True" at bounding box center [281, 214] width 5 height 4
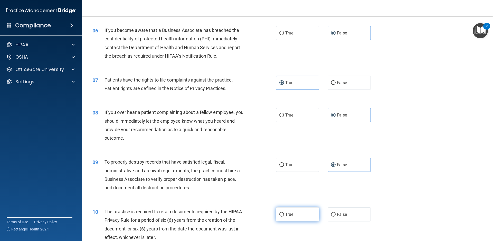
radio input "true"
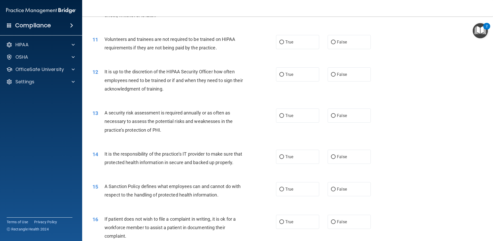
scroll to position [459, 0]
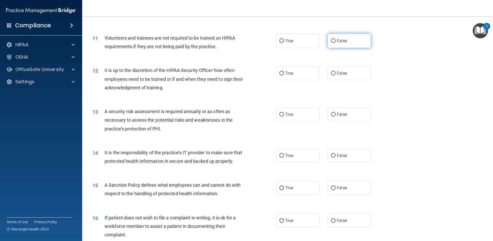
click at [338, 43] on label "False" at bounding box center [349, 41] width 43 height 14
click at [335, 43] on input "False" at bounding box center [333, 41] width 5 height 4
radio input "true"
click at [339, 71] on span "False" at bounding box center [342, 73] width 10 height 5
click at [335, 71] on input "False" at bounding box center [333, 73] width 5 height 4
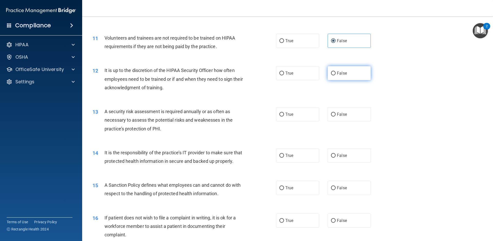
radio input "true"
click at [304, 118] on label "True" at bounding box center [297, 114] width 43 height 14
click at [284, 116] on input "True" at bounding box center [281, 114] width 5 height 4
radio input "true"
click at [343, 156] on span "False" at bounding box center [342, 155] width 10 height 5
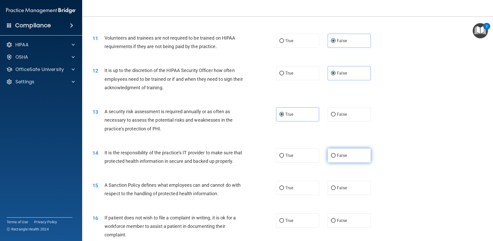
click at [335, 156] on input "False" at bounding box center [333, 155] width 5 height 4
radio input "true"
click at [301, 191] on label "True" at bounding box center [297, 187] width 43 height 14
click at [284, 190] on input "True" at bounding box center [281, 188] width 5 height 4
radio input "true"
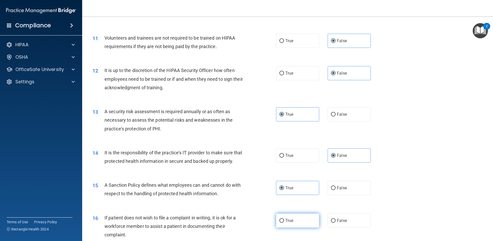
click at [297, 225] on label "True" at bounding box center [297, 220] width 43 height 14
click at [284, 222] on input "True" at bounding box center [281, 220] width 5 height 4
radio input "true"
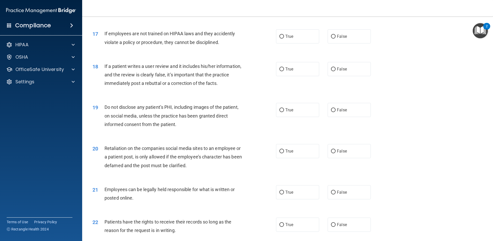
scroll to position [686, 0]
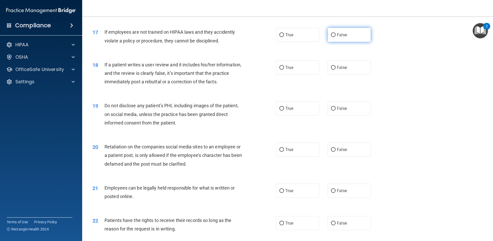
click at [340, 32] on label "False" at bounding box center [349, 35] width 43 height 14
click at [335, 33] on input "False" at bounding box center [333, 35] width 5 height 4
radio input "true"
click at [337, 61] on label "False" at bounding box center [349, 67] width 43 height 14
click at [335, 66] on input "False" at bounding box center [333, 68] width 5 height 4
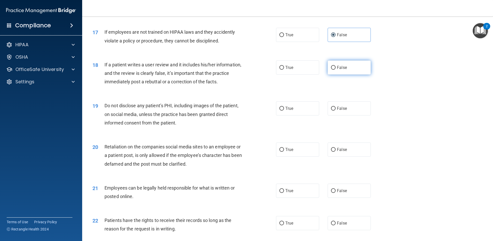
radio input "true"
click at [299, 109] on label "True" at bounding box center [297, 108] width 43 height 14
click at [284, 109] on input "True" at bounding box center [281, 109] width 5 height 4
radio input "true"
click at [339, 146] on label "False" at bounding box center [349, 149] width 43 height 14
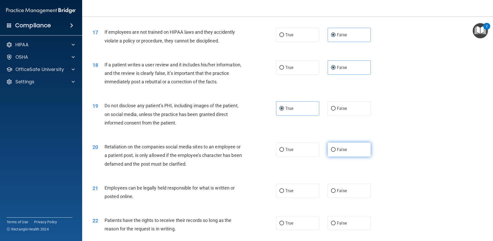
click at [335, 148] on input "False" at bounding box center [333, 150] width 5 height 4
radio input "true"
click at [307, 187] on label "True" at bounding box center [297, 190] width 43 height 14
click at [284, 189] on input "True" at bounding box center [281, 191] width 5 height 4
radio input "true"
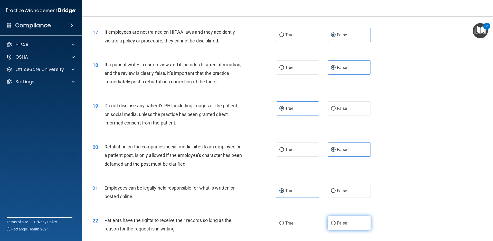
click at [346, 218] on label "False" at bounding box center [349, 223] width 43 height 14
click at [335, 221] on input "False" at bounding box center [333, 223] width 5 height 4
radio input "true"
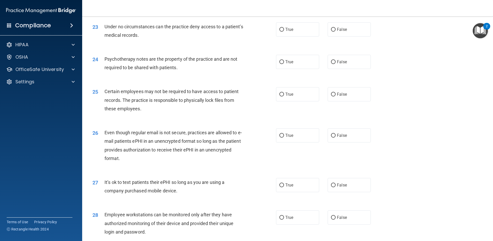
scroll to position [913, 0]
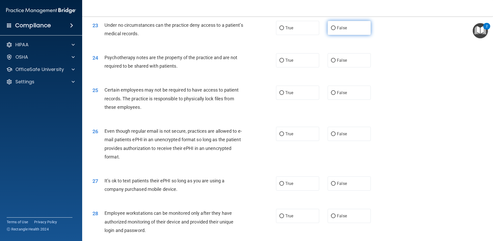
click at [333, 30] on label "False" at bounding box center [349, 28] width 43 height 14
click at [333, 30] on input "False" at bounding box center [333, 28] width 5 height 4
radio input "true"
click at [301, 57] on label "True" at bounding box center [297, 60] width 43 height 14
click at [284, 59] on input "True" at bounding box center [281, 61] width 5 height 4
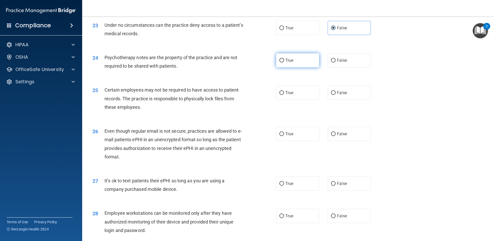
radio input "true"
click at [308, 88] on label "True" at bounding box center [297, 92] width 43 height 14
click at [284, 91] on input "True" at bounding box center [281, 93] width 5 height 4
radio input "true"
click at [346, 131] on label "False" at bounding box center [349, 134] width 43 height 14
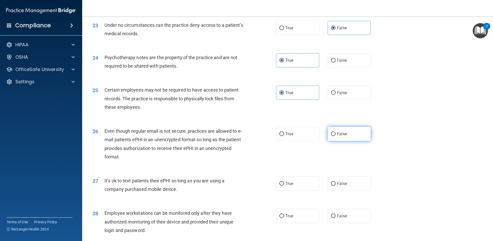
click at [335, 132] on input "False" at bounding box center [333, 134] width 5 height 4
radio input "true"
click at [331, 184] on input "False" at bounding box center [333, 183] width 5 height 4
radio input "true"
click at [337, 215] on span "False" at bounding box center [342, 215] width 10 height 5
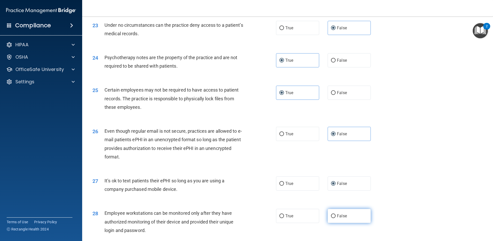
click at [335, 215] on input "False" at bounding box center [333, 216] width 5 height 4
radio input "true"
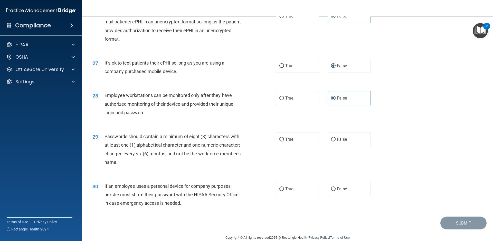
scroll to position [1040, 0]
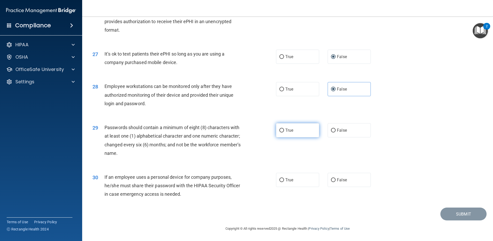
click at [293, 129] on label "True" at bounding box center [297, 130] width 43 height 14
click at [284, 129] on input "True" at bounding box center [281, 130] width 5 height 4
radio input "true"
click at [334, 180] on label "False" at bounding box center [349, 179] width 43 height 14
click at [334, 180] on input "False" at bounding box center [333, 180] width 5 height 4
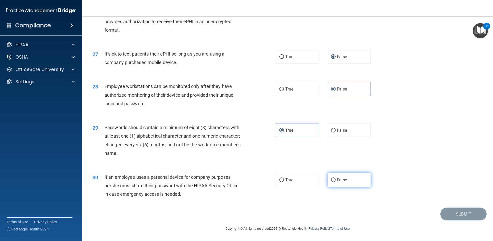
radio input "true"
click at [451, 214] on button "Submit" at bounding box center [463, 213] width 46 height 13
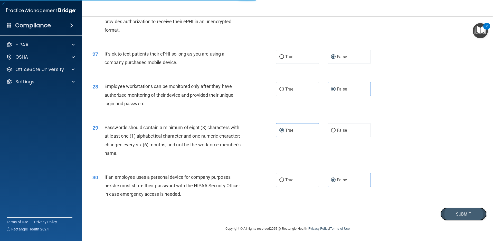
click at [452, 213] on button "Submit" at bounding box center [463, 213] width 46 height 13
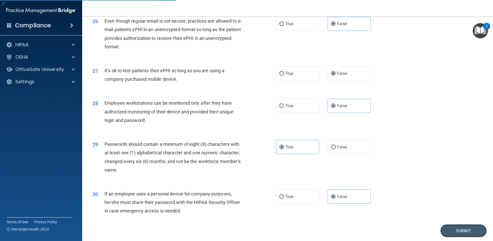
scroll to position [1014, 0]
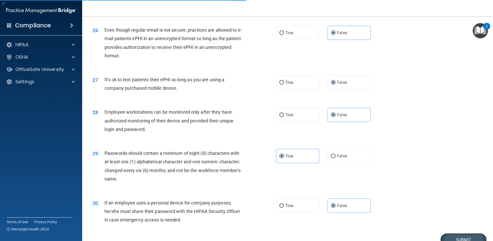
click at [446, 234] on button "Submit" at bounding box center [463, 239] width 46 height 13
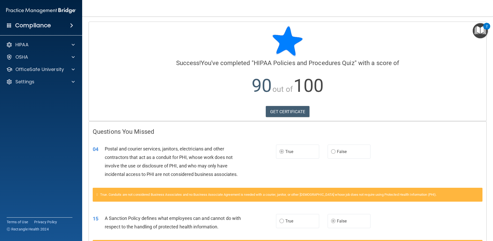
click at [476, 30] on img "Open Resource Center, 2 new notifications" at bounding box center [480, 30] width 15 height 15
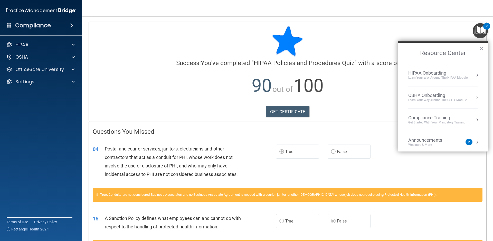
click at [424, 73] on div "HIPAA Onboarding" at bounding box center [437, 73] width 59 height 6
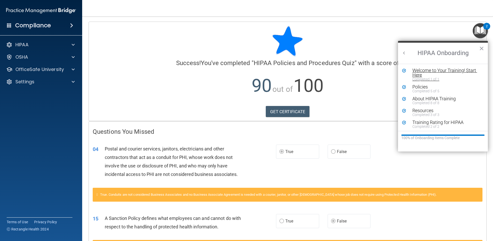
scroll to position [1, 0]
click at [445, 96] on div "About HIPAA Training" at bounding box center [444, 97] width 64 height 5
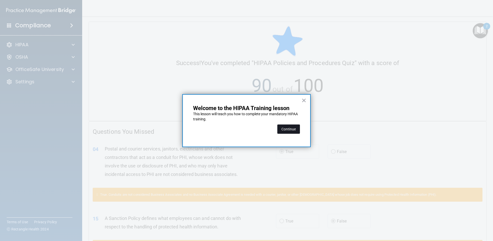
click at [284, 125] on button "Continue" at bounding box center [288, 128] width 23 height 9
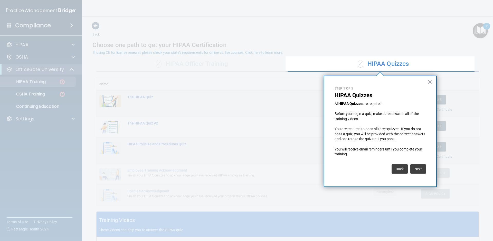
click at [415, 164] on div "Next" at bounding box center [417, 167] width 17 height 12
click at [416, 167] on button "Next" at bounding box center [418, 168] width 16 height 9
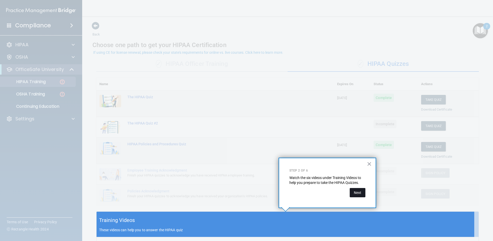
click at [351, 191] on button "Next" at bounding box center [358, 192] width 16 height 9
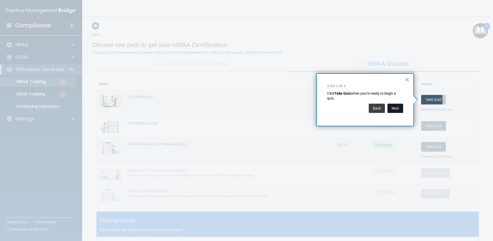
click at [393, 107] on button "Next" at bounding box center [395, 107] width 16 height 9
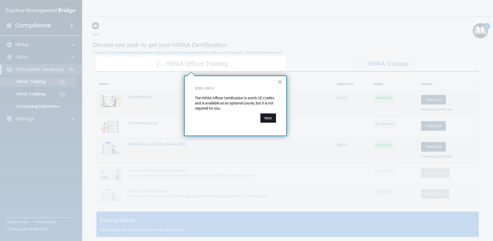
click at [265, 120] on button "Next" at bounding box center [268, 117] width 16 height 9
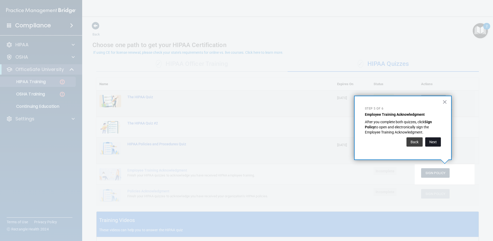
click at [429, 141] on button "Next" at bounding box center [433, 141] width 16 height 9
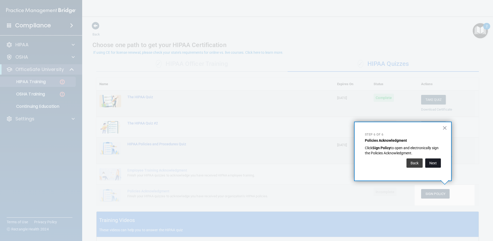
click at [437, 161] on button "Next" at bounding box center [433, 162] width 16 height 9
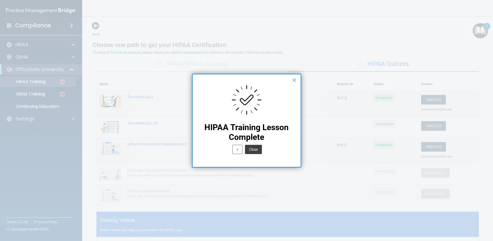
click at [294, 81] on button "×" at bounding box center [294, 80] width 5 height 8
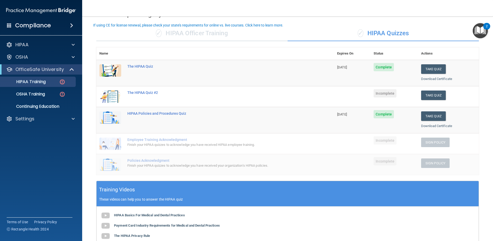
scroll to position [27, 0]
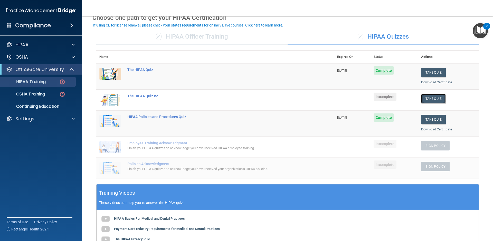
click at [423, 99] on button "Take Quiz" at bounding box center [433, 98] width 25 height 9
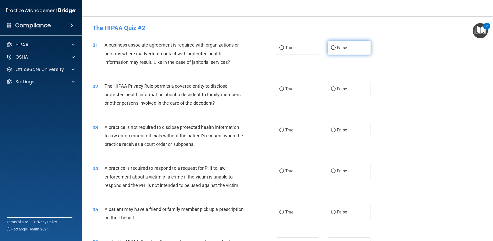
click at [345, 49] on label "False" at bounding box center [349, 48] width 43 height 14
click at [335, 49] on input "False" at bounding box center [333, 48] width 5 height 4
radio input "true"
click at [309, 86] on label "True" at bounding box center [297, 89] width 43 height 14
click at [284, 87] on input "True" at bounding box center [281, 89] width 5 height 4
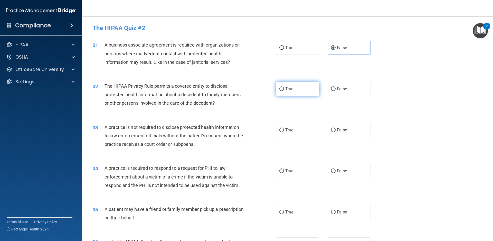
radio input "true"
click at [337, 128] on span "False" at bounding box center [342, 129] width 10 height 5
click at [335, 128] on input "False" at bounding box center [333, 130] width 5 height 4
radio input "true"
click at [295, 165] on label "True" at bounding box center [297, 171] width 43 height 14
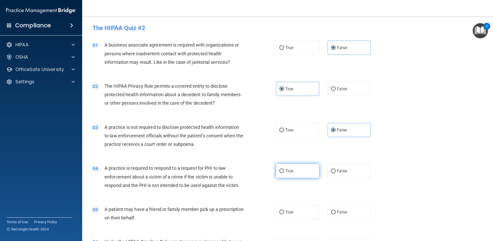
click at [284, 169] on input "True" at bounding box center [281, 171] width 5 height 4
radio input "true"
click at [288, 218] on label "True" at bounding box center [297, 212] width 43 height 14
click at [284, 214] on input "True" at bounding box center [281, 212] width 5 height 4
radio input "true"
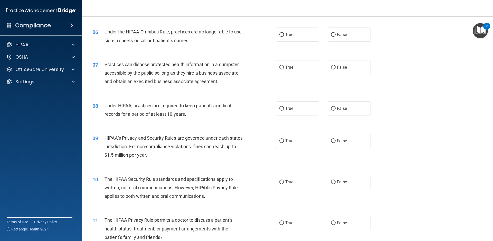
scroll to position [211, 0]
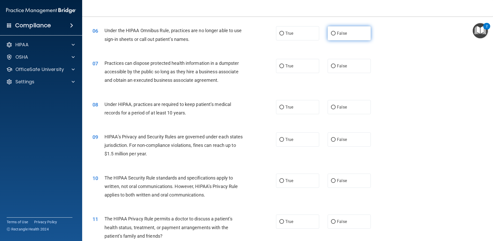
click at [328, 35] on label "False" at bounding box center [349, 33] width 43 height 14
click at [331, 35] on input "False" at bounding box center [333, 34] width 5 height 4
radio input "true"
click at [331, 66] on input "False" at bounding box center [333, 66] width 5 height 4
radio input "true"
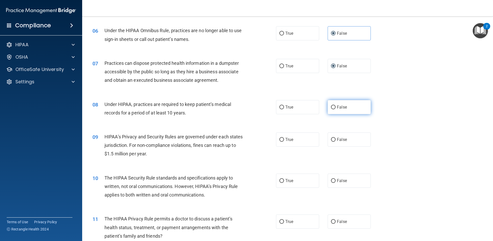
click at [339, 105] on span "False" at bounding box center [342, 106] width 10 height 5
click at [335, 105] on input "False" at bounding box center [333, 107] width 5 height 4
radio input "true"
click at [346, 138] on label "False" at bounding box center [349, 139] width 43 height 14
click at [335, 138] on input "False" at bounding box center [333, 140] width 5 height 4
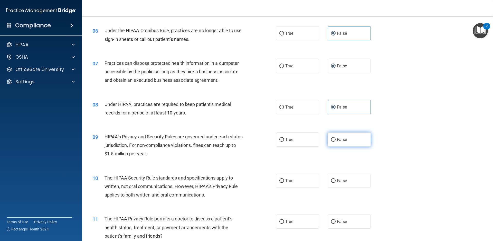
radio input "true"
click at [342, 183] on label "False" at bounding box center [349, 180] width 43 height 14
click at [335, 183] on input "False" at bounding box center [333, 181] width 5 height 4
radio input "true"
click at [338, 216] on label "False" at bounding box center [349, 221] width 43 height 14
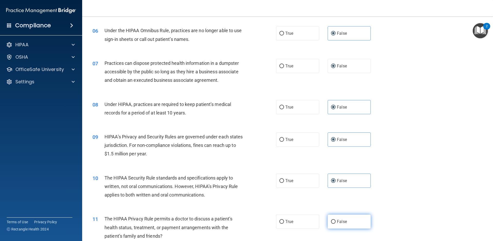
click at [335, 219] on input "False" at bounding box center [333, 221] width 5 height 4
radio input "true"
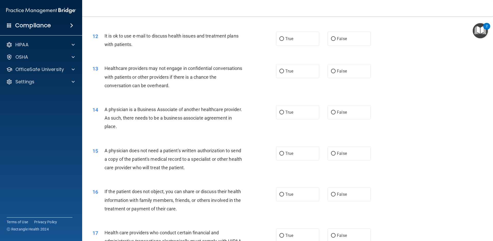
scroll to position [447, 0]
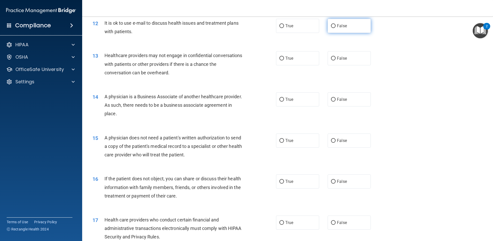
click at [344, 29] on label "False" at bounding box center [349, 26] width 43 height 14
click at [335, 28] on input "False" at bounding box center [333, 26] width 5 height 4
radio input "true"
click at [305, 61] on label "True" at bounding box center [297, 58] width 43 height 14
click at [284, 60] on input "True" at bounding box center [281, 58] width 5 height 4
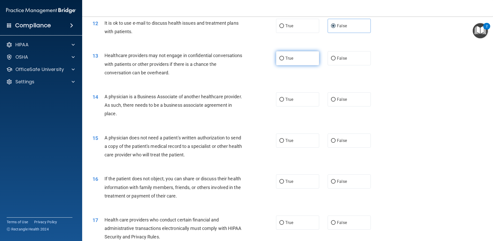
radio input "true"
click at [337, 94] on label "False" at bounding box center [349, 99] width 43 height 14
click at [335, 98] on input "False" at bounding box center [333, 100] width 5 height 4
radio input "true"
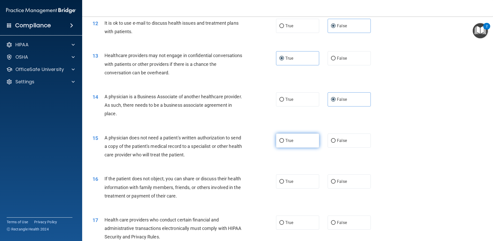
click at [289, 141] on span "True" at bounding box center [289, 140] width 8 height 5
click at [284, 141] on input "True" at bounding box center [281, 141] width 5 height 4
radio input "true"
click at [294, 183] on label "True" at bounding box center [297, 181] width 43 height 14
click at [284, 183] on input "True" at bounding box center [281, 181] width 5 height 4
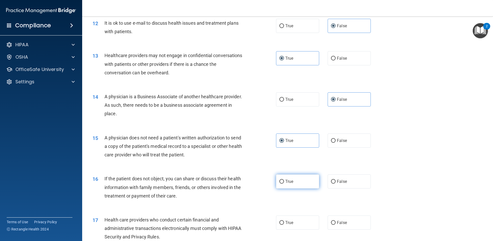
radio input "true"
click at [299, 218] on label "True" at bounding box center [297, 222] width 43 height 14
click at [284, 220] on input "True" at bounding box center [281, 222] width 5 height 4
radio input "true"
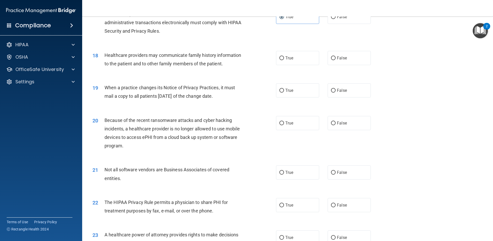
scroll to position [678, 0]
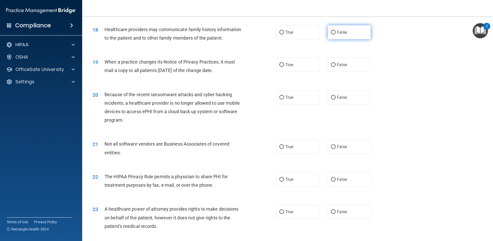
click at [331, 33] on input "False" at bounding box center [333, 33] width 5 height 4
radio input "true"
click at [341, 67] on span "False" at bounding box center [342, 64] width 10 height 5
click at [335, 67] on input "False" at bounding box center [333, 65] width 5 height 4
radio input "true"
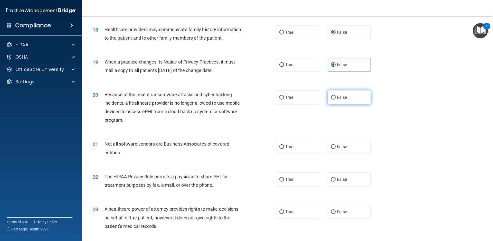
click at [337, 95] on span "False" at bounding box center [342, 97] width 10 height 5
click at [334, 95] on input "False" at bounding box center [333, 97] width 5 height 4
radio input "true"
click at [293, 143] on label "True" at bounding box center [297, 146] width 43 height 14
click at [284, 145] on input "True" at bounding box center [281, 147] width 5 height 4
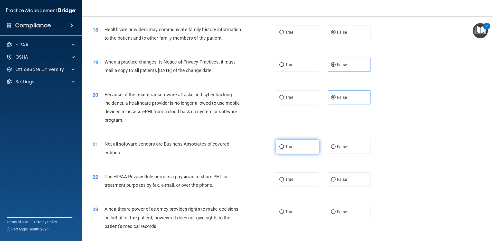
radio input "true"
click at [297, 184] on label "True" at bounding box center [297, 179] width 43 height 14
click at [284, 181] on input "True" at bounding box center [281, 179] width 5 height 4
radio input "true"
click at [343, 207] on label "False" at bounding box center [349, 211] width 43 height 14
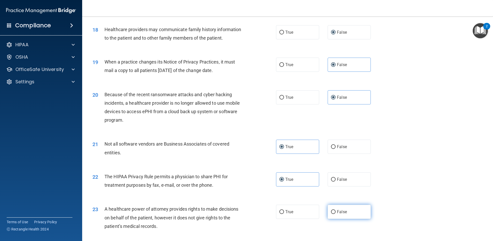
click at [335, 210] on input "False" at bounding box center [333, 212] width 5 height 4
radio input "true"
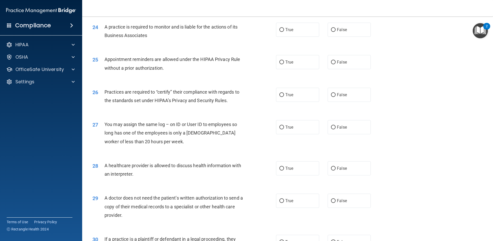
scroll to position [899, 0]
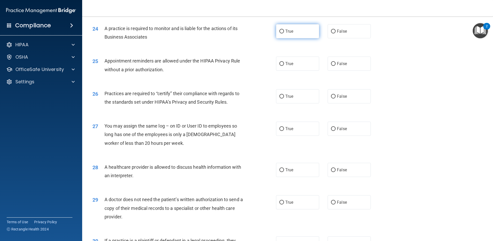
click at [285, 31] on span "True" at bounding box center [289, 31] width 8 height 5
click at [284, 31] on input "True" at bounding box center [281, 32] width 5 height 4
radio input "true"
click at [291, 65] on span "True" at bounding box center [289, 63] width 8 height 5
click at [284, 65] on input "True" at bounding box center [281, 64] width 5 height 4
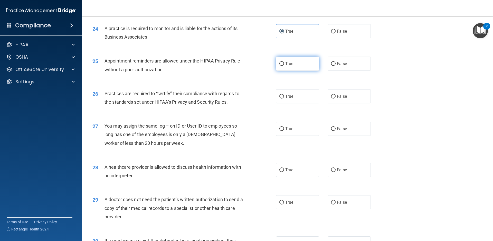
radio input "true"
click at [337, 94] on span "False" at bounding box center [342, 96] width 10 height 5
click at [335, 94] on input "False" at bounding box center [333, 96] width 5 height 4
radio input "true"
click at [354, 126] on label "False" at bounding box center [349, 128] width 43 height 14
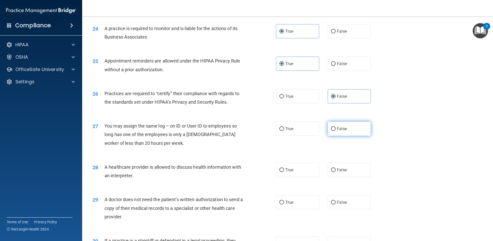
click at [335, 127] on input "False" at bounding box center [333, 129] width 5 height 4
radio input "true"
click at [285, 168] on span "True" at bounding box center [289, 169] width 8 height 5
click at [284, 168] on input "True" at bounding box center [281, 170] width 5 height 4
radio input "true"
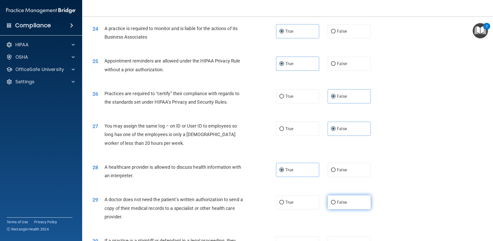
click at [334, 198] on label "False" at bounding box center [349, 202] width 43 height 14
click at [334, 200] on input "False" at bounding box center [333, 202] width 5 height 4
radio input "true"
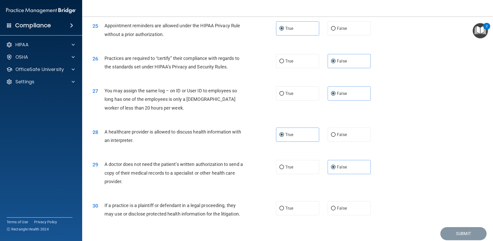
scroll to position [954, 0]
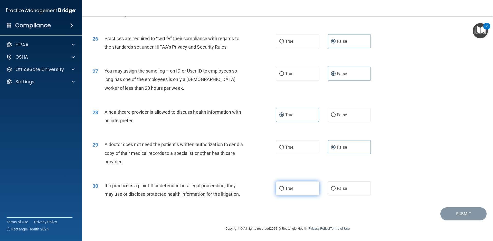
click at [279, 186] on input "True" at bounding box center [281, 188] width 5 height 4
radio input "true"
click at [460, 212] on button "Submit" at bounding box center [463, 213] width 46 height 13
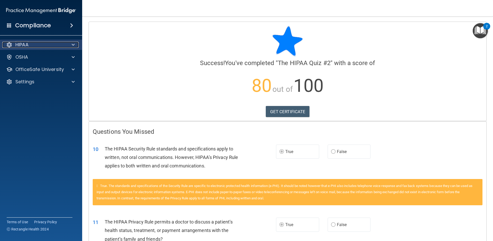
click at [49, 45] on div "HIPAA" at bounding box center [34, 45] width 64 height 6
click at [478, 31] on img "Open Resource Center, 2 new notifications" at bounding box center [480, 30] width 15 height 15
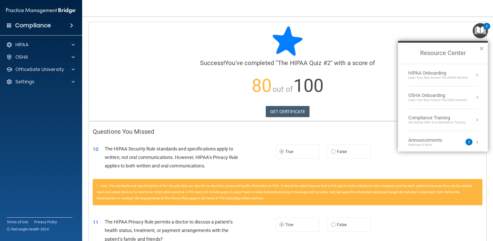
click at [424, 73] on div "HIPAA Onboarding" at bounding box center [437, 73] width 59 height 6
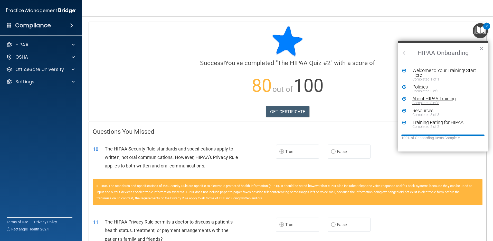
click at [419, 97] on div "About HIPAA Training" at bounding box center [444, 98] width 64 height 5
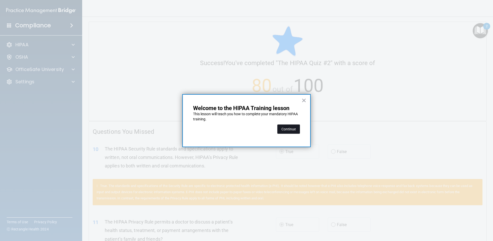
click at [285, 127] on button "Continue" at bounding box center [288, 128] width 23 height 9
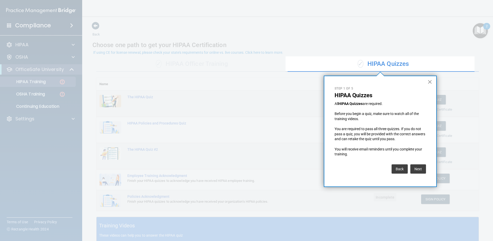
click at [429, 81] on button "×" at bounding box center [429, 82] width 5 height 8
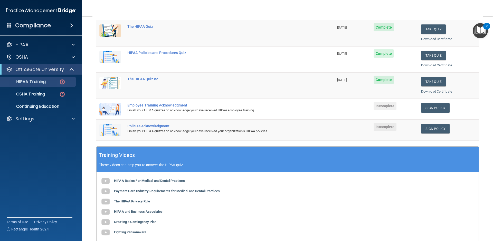
scroll to position [77, 0]
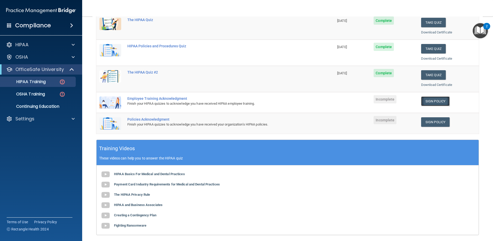
click at [435, 103] on link "Sign Policy" at bounding box center [435, 100] width 28 height 9
click at [436, 120] on link "Sign Policy" at bounding box center [435, 121] width 28 height 9
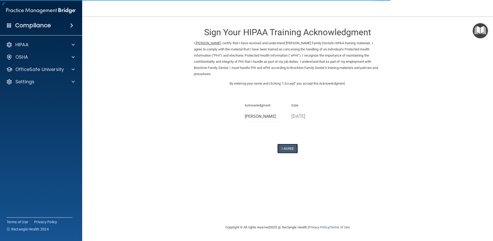
click at [287, 143] on button "I Agree" at bounding box center [287, 147] width 21 height 9
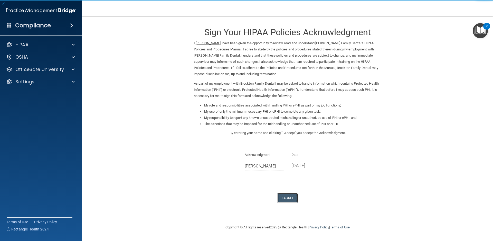
click at [287, 199] on button "I Agree" at bounding box center [287, 197] width 21 height 9
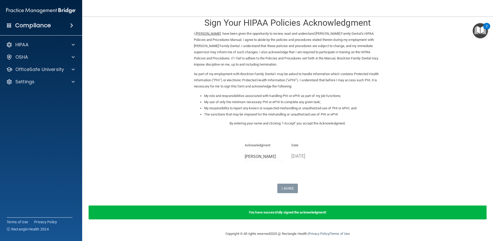
scroll to position [15, 0]
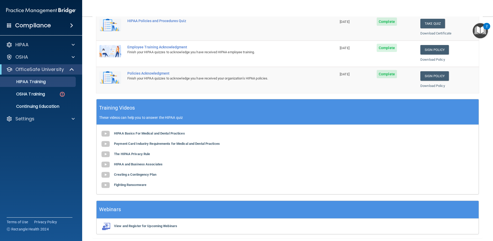
scroll to position [146, 0]
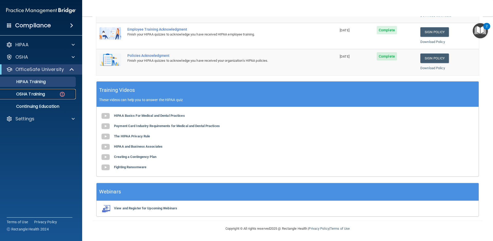
click at [46, 93] on div "OSHA Training" at bounding box center [38, 93] width 70 height 5
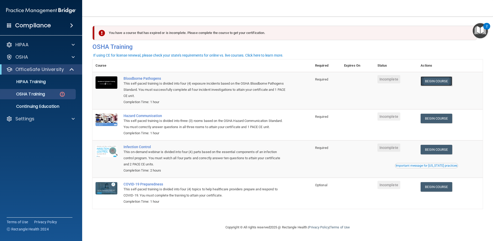
click at [434, 80] on link "Begin Course" at bounding box center [435, 80] width 31 height 9
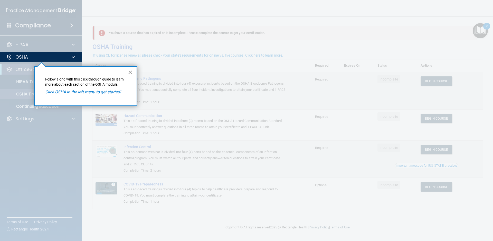
click at [131, 74] on button "×" at bounding box center [130, 72] width 5 height 8
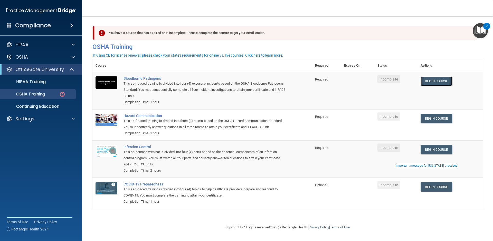
click at [447, 78] on link "Begin Course" at bounding box center [435, 80] width 31 height 9
click at [436, 190] on link "Begin Course" at bounding box center [435, 186] width 31 height 9
click at [431, 145] on link "Begin Course" at bounding box center [435, 149] width 31 height 9
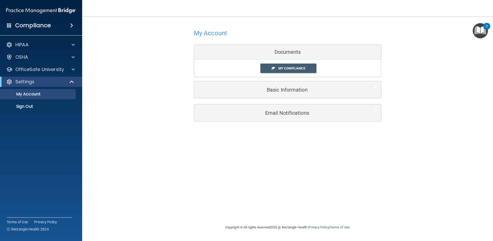
click at [485, 33] on img "Open Resource Center, 2 new notifications" at bounding box center [480, 30] width 15 height 15
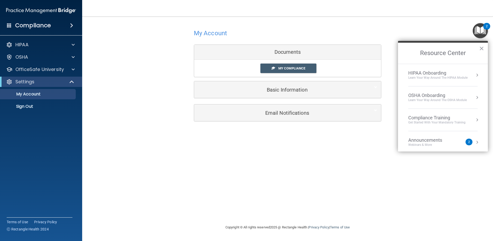
click at [433, 91] on li "OSHA Onboarding Learn your way around the OSHA module" at bounding box center [442, 97] width 69 height 22
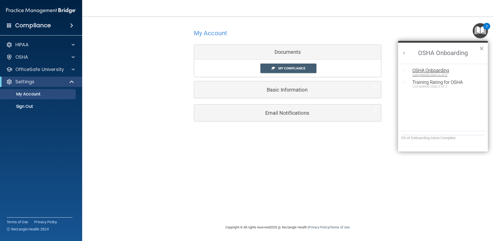
click at [416, 72] on div "OSHA Onboarding" at bounding box center [446, 70] width 69 height 5
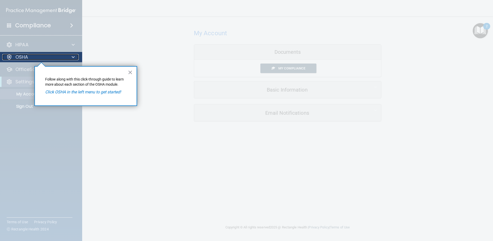
click at [40, 56] on div "OSHA" at bounding box center [34, 57] width 64 height 6
click at [41, 53] on div "OSHA" at bounding box center [41, 57] width 82 height 10
click at [130, 71] on button "×" at bounding box center [130, 72] width 5 height 8
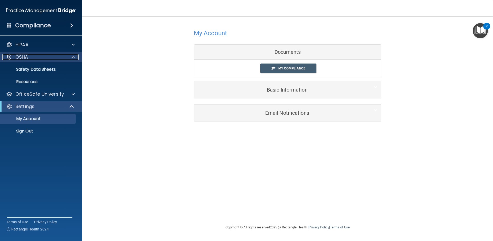
click at [32, 60] on div "OSHA" at bounding box center [34, 57] width 64 height 6
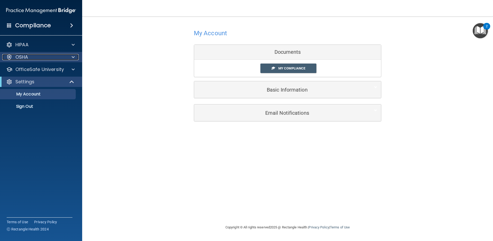
click at [32, 60] on div "OSHA" at bounding box center [34, 57] width 64 height 6
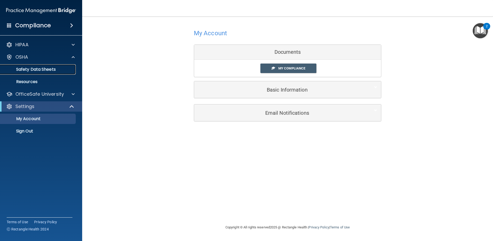
click at [32, 68] on p "Safety Data Sheets" at bounding box center [38, 69] width 70 height 5
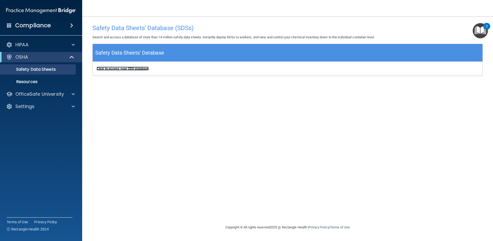
click at [119, 70] on b "Click to access your SDS database" at bounding box center [123, 68] width 52 height 4
click at [41, 78] on link "Resources" at bounding box center [35, 81] width 81 height 10
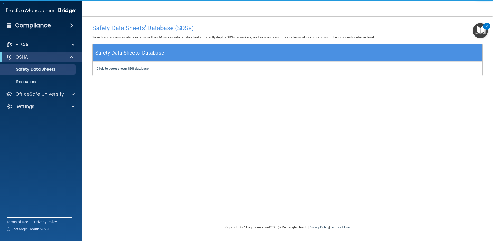
click at [483, 24] on img "Open Resource Center, 2 new notifications" at bounding box center [480, 30] width 15 height 15
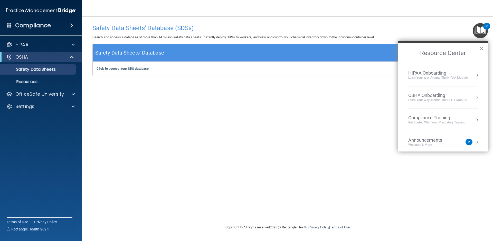
click at [420, 94] on div "OSHA Onboarding" at bounding box center [437, 95] width 59 height 6
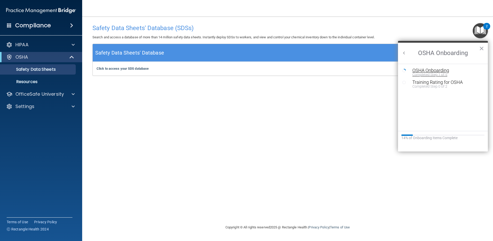
click at [410, 71] on button "OSHA Onboarding Completed Step 1 of 5" at bounding box center [445, 72] width 71 height 8
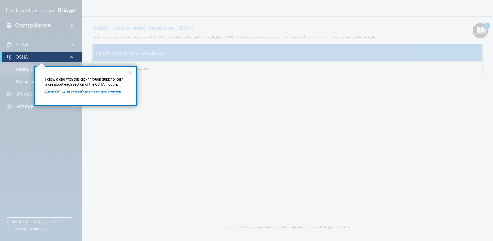
click at [107, 91] on em "Click OSHA in the left menu to get started!" at bounding box center [83, 91] width 76 height 5
click at [60, 55] on div "OSHA" at bounding box center [33, 57] width 63 height 6
click at [17, 53] on div "OSHA" at bounding box center [41, 57] width 82 height 10
click at [55, 60] on div "OSHA" at bounding box center [41, 57] width 82 height 10
drag, startPoint x: 76, startPoint y: 53, endPoint x: 71, endPoint y: 52, distance: 5.6
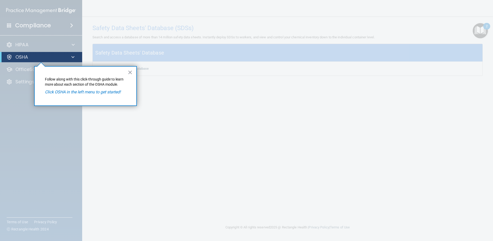
click at [74, 54] on div "OSHA" at bounding box center [41, 57] width 82 height 10
click at [129, 73] on button "×" at bounding box center [130, 72] width 5 height 8
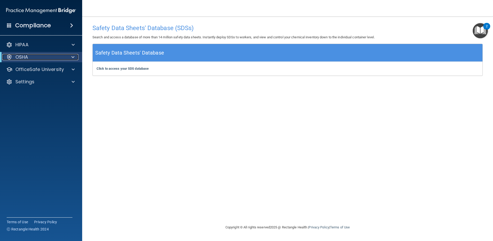
click at [72, 58] on span at bounding box center [72, 57] width 3 height 6
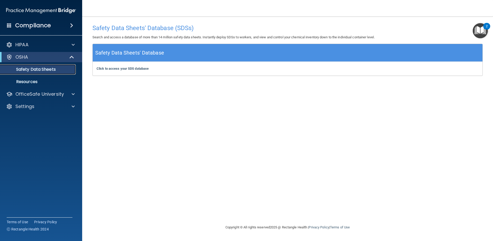
click at [54, 72] on p "Safety Data Sheets" at bounding box center [38, 69] width 70 height 5
click at [129, 70] on b "Click to access your SDS database" at bounding box center [123, 68] width 52 height 4
click at [480, 31] on img "Open Resource Center, 2 new notifications" at bounding box center [480, 30] width 15 height 15
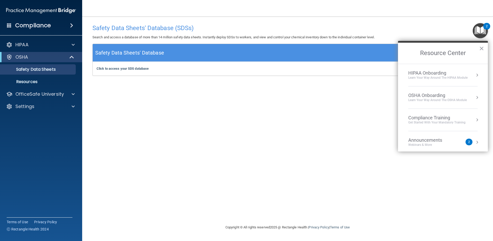
click at [418, 97] on div "OSHA Onboarding" at bounding box center [437, 95] width 59 height 6
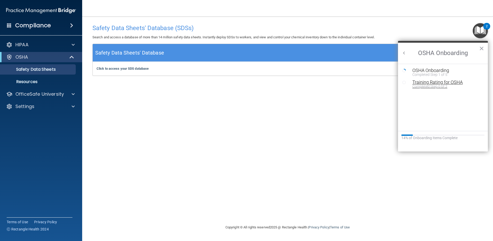
click at [414, 80] on div "Training Rating for OSHA" at bounding box center [446, 82] width 69 height 5
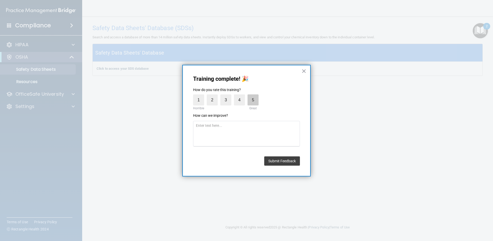
click at [255, 103] on label "5" at bounding box center [252, 99] width 11 height 11
click at [241, 95] on input "5" at bounding box center [241, 95] width 0 height 0
click at [278, 159] on button "Submit Feedback" at bounding box center [282, 160] width 36 height 9
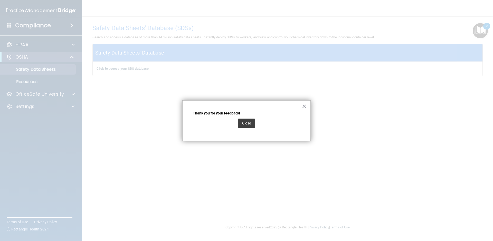
click at [235, 120] on div "Close" at bounding box center [246, 123] width 107 height 14
click at [242, 119] on button "Close" at bounding box center [246, 122] width 17 height 9
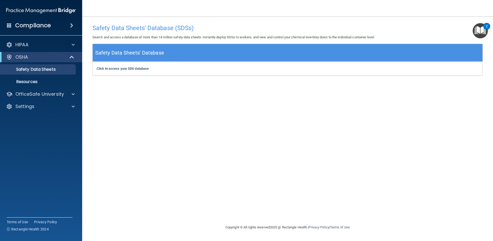
click at [481, 34] on img "Open Resource Center, 2 new notifications" at bounding box center [480, 30] width 15 height 15
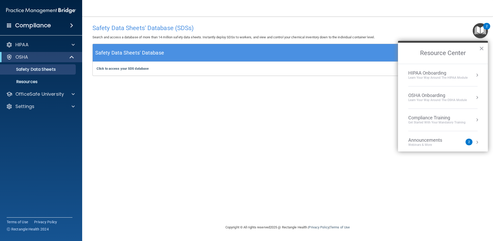
click at [432, 93] on div "OSHA Onboarding" at bounding box center [437, 95] width 59 height 6
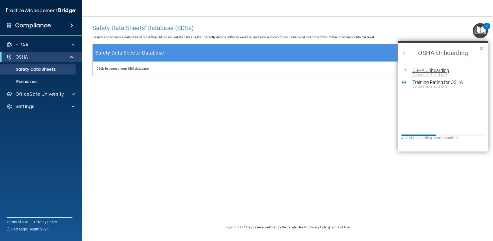
click at [428, 70] on div "OSHA Onboarding" at bounding box center [446, 70] width 69 height 5
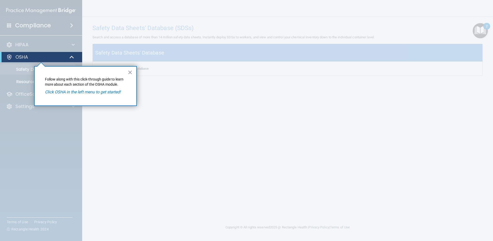
click at [61, 92] on em "Click OSHA in the left menu to get started!" at bounding box center [83, 91] width 76 height 5
click at [62, 90] on em "Click OSHA in the left menu to get started!" at bounding box center [83, 91] width 76 height 5
click at [55, 90] on em "Click OSHA in the left menu to get started!" at bounding box center [83, 91] width 76 height 5
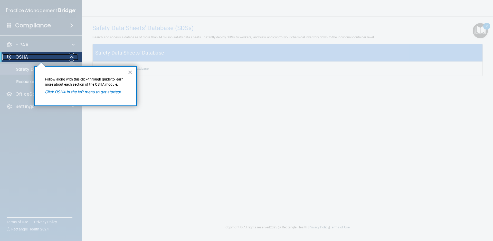
click at [40, 57] on div "OSHA" at bounding box center [33, 57] width 63 height 6
click at [39, 57] on div "OSHA" at bounding box center [33, 57] width 63 height 6
click at [21, 57] on p "OSHA" at bounding box center [21, 57] width 13 height 6
click at [4, 55] on div "OSHA" at bounding box center [33, 57] width 63 height 6
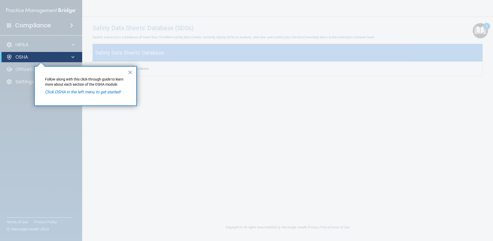
click at [0, 56] on div "OSHA" at bounding box center [41, 57] width 82 height 10
click at [73, 59] on span at bounding box center [72, 57] width 3 height 6
drag, startPoint x: 111, startPoint y: 97, endPoint x: 106, endPoint y: 95, distance: 5.3
click at [111, 97] on div "× Follow along with this click-through guide to learn more about each section o…" at bounding box center [85, 86] width 103 height 40
click at [92, 90] on em "Click OSHA in the left menu to get started!" at bounding box center [83, 91] width 76 height 5
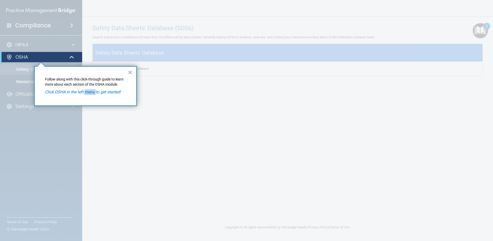
click at [92, 90] on em "Click OSHA in the left menu to get started!" at bounding box center [83, 91] width 76 height 5
click at [92, 89] on div "× Follow along with this click-through guide to learn more about each section o…" at bounding box center [85, 86] width 103 height 40
click at [72, 54] on span at bounding box center [72, 57] width 4 height 6
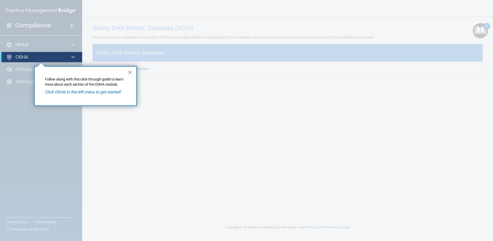
click at [72, 54] on div "OSHA" at bounding box center [41, 57] width 82 height 10
click at [130, 72] on button "×" at bounding box center [130, 72] width 5 height 8
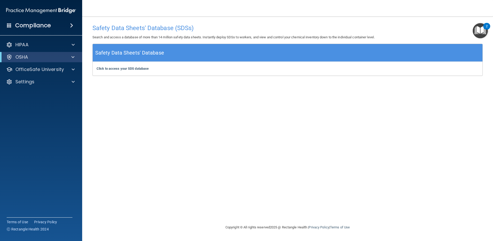
click at [45, 62] on div "HIPAA Documents and Policies Report an Incident Business Associates Emergency P…" at bounding box center [41, 63] width 82 height 53
click at [41, 56] on div "OSHA" at bounding box center [33, 57] width 63 height 6
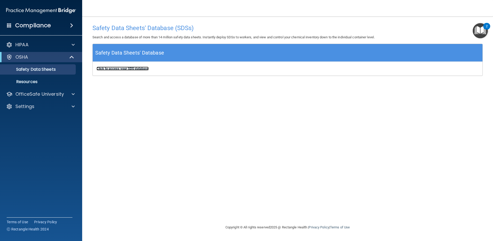
click at [111, 69] on b "Click to access your SDS database" at bounding box center [123, 68] width 52 height 4
click at [105, 69] on b "Click to access your SDS database" at bounding box center [123, 68] width 52 height 4
drag, startPoint x: 475, startPoint y: 25, endPoint x: 474, endPoint y: 39, distance: 13.6
click at [475, 25] on img "Open Resource Center, 2 new notifications" at bounding box center [480, 30] width 15 height 15
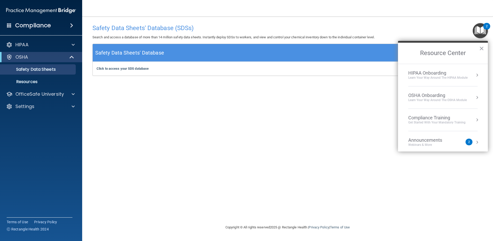
click at [418, 92] on div "OSHA Onboarding" at bounding box center [437, 95] width 59 height 6
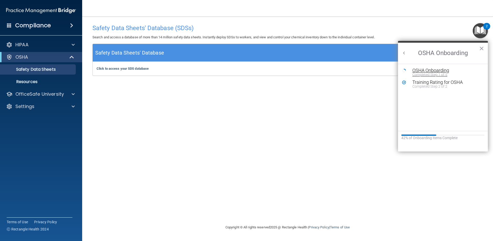
click at [419, 70] on div "OSHA Onboarding" at bounding box center [446, 70] width 69 height 5
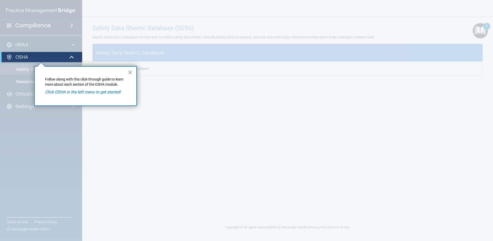
click at [265, 101] on div at bounding box center [287, 120] width 411 height 241
click at [78, 56] on div at bounding box center [72, 57] width 13 height 6
click at [57, 71] on div "× Follow along with this click-through guide to learn more about each section o…" at bounding box center [85, 86] width 103 height 40
click at [13, 65] on div at bounding box center [41, 151] width 82 height 178
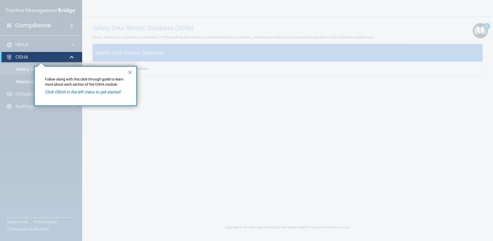
click at [13, 61] on div "OSHA" at bounding box center [41, 57] width 82 height 10
click at [12, 55] on div at bounding box center [9, 57] width 6 height 6
click at [8, 53] on div "OSHA" at bounding box center [41, 57] width 82 height 10
click at [0, 52] on div "OSHA" at bounding box center [41, 57] width 82 height 10
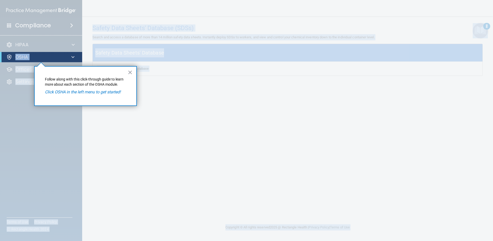
drag, startPoint x: 0, startPoint y: 52, endPoint x: 25, endPoint y: 49, distance: 25.1
click at [25, 49] on body "Compliance HIPAA Documents and Policies Report an Incident Business Associates …" at bounding box center [246, 120] width 493 height 241
click at [25, 49] on div at bounding box center [41, 26] width 82 height 52
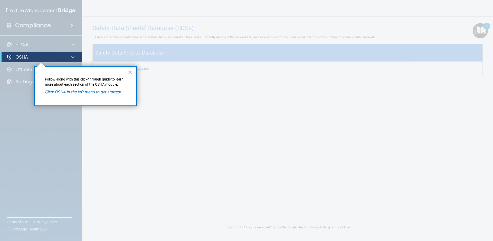
click at [25, 49] on div at bounding box center [41, 26] width 82 height 52
click at [27, 54] on div "OSHA" at bounding box center [41, 57] width 82 height 10
drag, startPoint x: 125, startPoint y: 65, endPoint x: 127, endPoint y: 69, distance: 4.9
click at [34, 66] on div "× Follow along with this click-through guide to learn more about each section o…" at bounding box center [34, 66] width 0 height 0
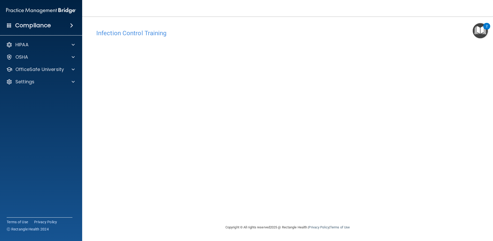
click at [427, 191] on div "Infection Control Training This course doesn’t expire until . Are you sure you …" at bounding box center [287, 125] width 390 height 197
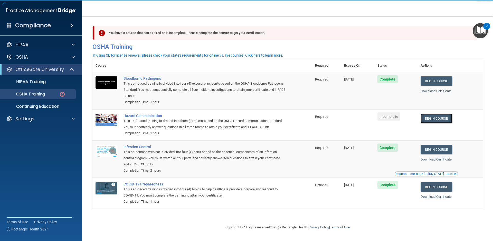
click at [443, 117] on link "Begin Course" at bounding box center [435, 117] width 31 height 9
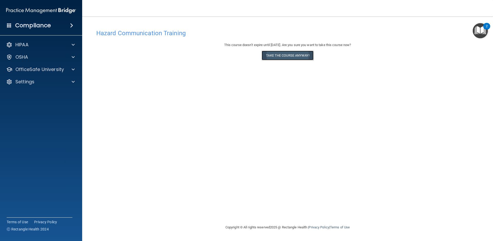
click at [267, 57] on button "Take the course anyway!" at bounding box center [288, 55] width 52 height 9
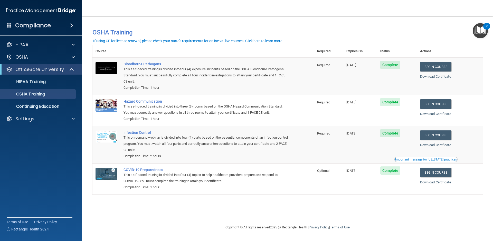
click at [482, 33] on img "Open Resource Center, 2 new notifications" at bounding box center [480, 30] width 15 height 15
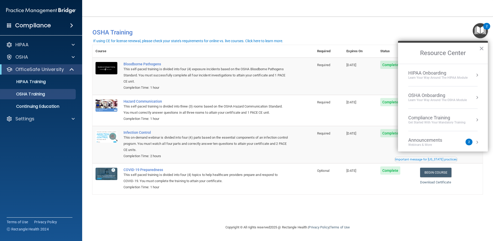
click at [430, 94] on div "OSHA Onboarding" at bounding box center [437, 95] width 59 height 6
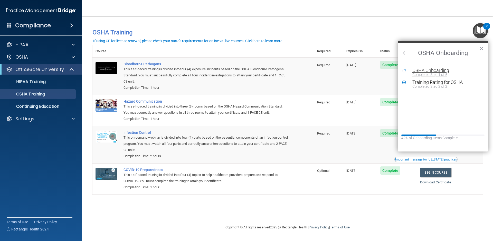
click at [422, 70] on div "OSHA Onboarding" at bounding box center [446, 70] width 69 height 5
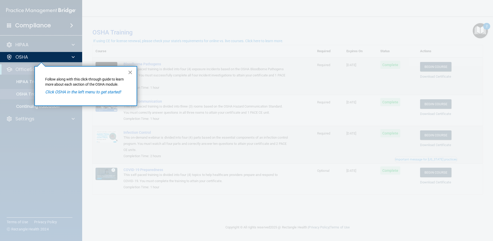
click at [132, 70] on button "×" at bounding box center [130, 72] width 5 height 8
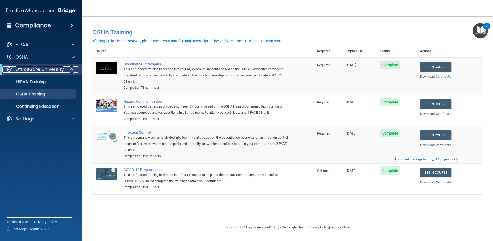
click at [20, 67] on p "OfficeSafe University" at bounding box center [39, 69] width 49 height 6
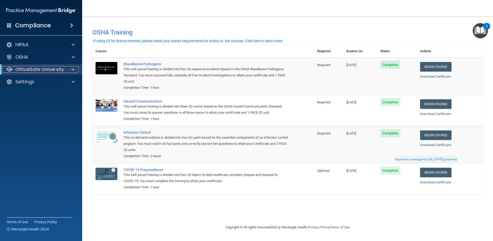
click at [20, 67] on p "OfficeSafe University" at bounding box center [39, 69] width 49 height 6
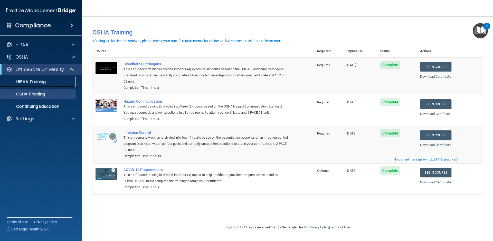
click at [24, 81] on p "HIPAA Training" at bounding box center [24, 81] width 42 height 5
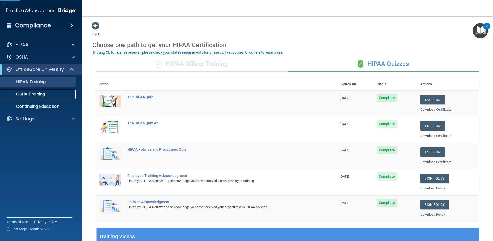
click at [28, 91] on p "OSHA Training" at bounding box center [24, 93] width 42 height 5
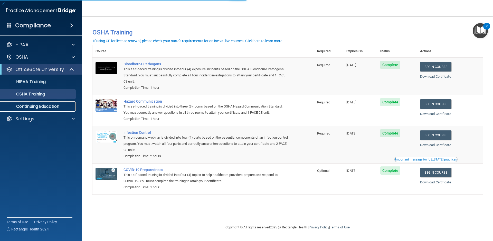
click at [32, 106] on p "Continuing Education" at bounding box center [38, 106] width 70 height 5
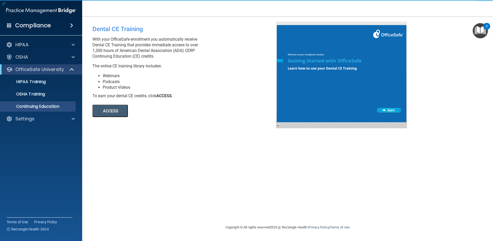
click at [117, 110] on button "ACCESS" at bounding box center [109, 110] width 35 height 12
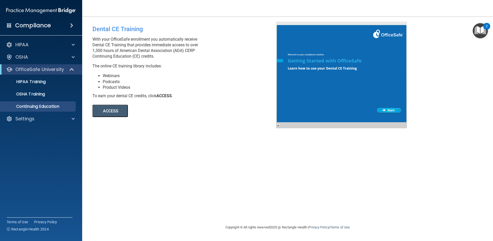
click at [393, 109] on div at bounding box center [341, 75] width 131 height 107
click at [476, 24] on img "Open Resource Center, 2 new notifications" at bounding box center [480, 30] width 15 height 15
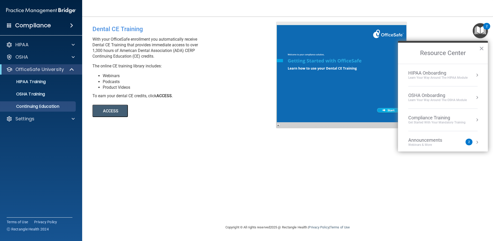
click at [431, 95] on div "OSHA Onboarding" at bounding box center [437, 95] width 59 height 6
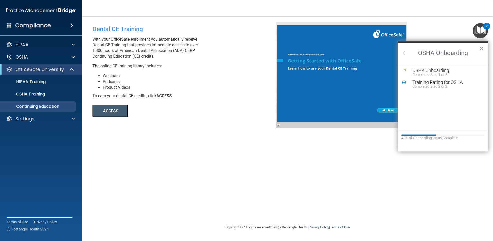
click at [425, 67] on ol "OSHA Onboarding Completed Step 1 of 5 Training Rating for OSHA Completed Step 2…" at bounding box center [443, 97] width 90 height 67
click at [431, 74] on div "Completed Step 1 of 5" at bounding box center [446, 75] width 69 height 4
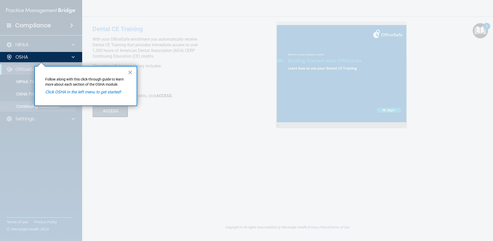
click at [92, 103] on div "× Follow along with this click-through guide to learn more about each section o…" at bounding box center [85, 86] width 103 height 40
click at [90, 96] on div "× Follow along with this click-through guide to learn more about each section o…" at bounding box center [85, 86] width 103 height 40
click at [89, 94] on p "Click OSHA in the left menu to get started!" at bounding box center [85, 92] width 81 height 6
click at [89, 92] on em "Click OSHA in the left menu to get started!" at bounding box center [83, 91] width 76 height 5
click at [90, 86] on p "Follow along with this click-through guide to learn more about each section of …" at bounding box center [85, 82] width 81 height 10
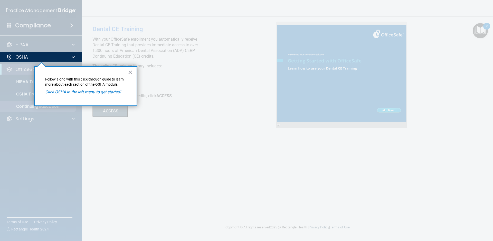
click at [119, 93] on em "Click OSHA in the left menu to get started!" at bounding box center [83, 91] width 76 height 5
click at [128, 72] on button "×" at bounding box center [130, 72] width 5 height 8
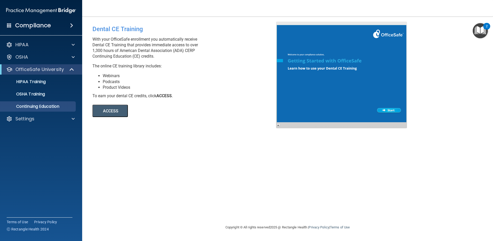
click at [483, 31] on img "Open Resource Center, 2 new notifications" at bounding box center [480, 30] width 15 height 15
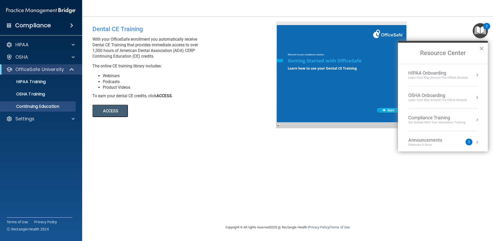
click at [433, 92] on div "OSHA Onboarding" at bounding box center [437, 95] width 59 height 6
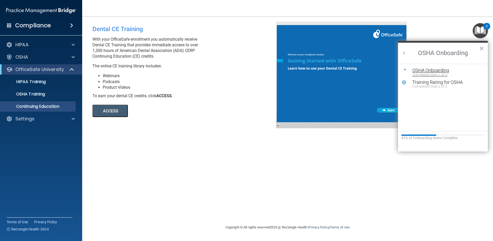
click at [438, 70] on div "OSHA Onboarding" at bounding box center [446, 70] width 69 height 5
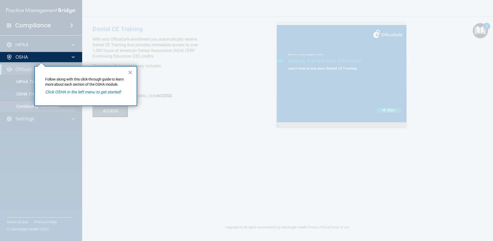
click at [127, 70] on div "× Follow along with this click-through guide to learn more about each section o…" at bounding box center [85, 86] width 103 height 40
click at [128, 71] on button "×" at bounding box center [130, 72] width 5 height 8
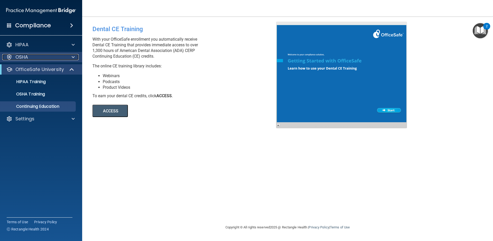
click at [67, 59] on div at bounding box center [72, 57] width 13 height 6
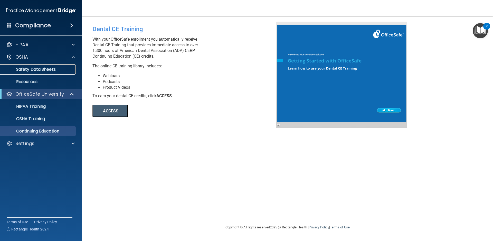
click at [55, 69] on p "Safety Data Sheets" at bounding box center [38, 69] width 70 height 5
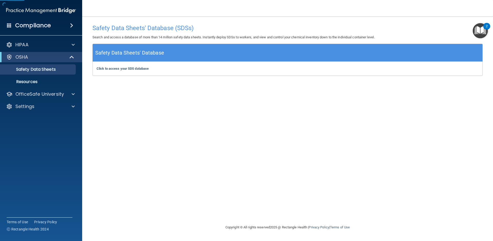
click at [196, 47] on div "Safety Data Sheets' Database" at bounding box center [288, 53] width 390 height 18
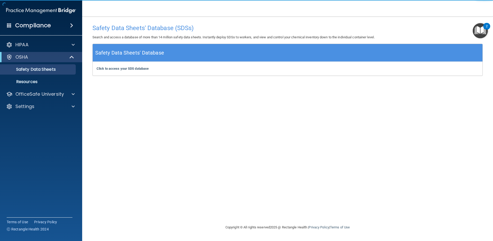
click at [161, 71] on div "Click to access your SDS database Click to access your SDS database" at bounding box center [288, 69] width 390 height 14
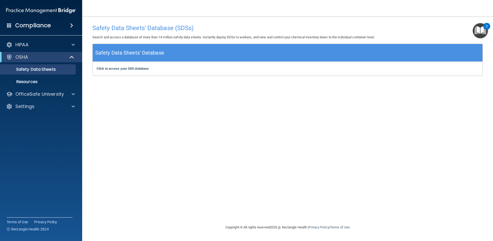
click at [460, 58] on div "Safety Data Sheets' Database" at bounding box center [288, 53] width 390 height 18
click at [114, 48] on div "Safety Data Sheets' Database" at bounding box center [288, 53] width 390 height 18
click at [109, 74] on div "Click to access your SDS database Click to access your SDS database" at bounding box center [288, 69] width 390 height 14
click at [119, 64] on div "Click to access your SDS database Click to access your SDS database" at bounding box center [288, 69] width 390 height 14
click at [44, 80] on p "Resources" at bounding box center [38, 81] width 70 height 5
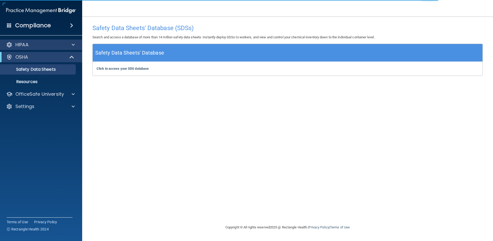
click at [39, 48] on div "HIPAA" at bounding box center [41, 45] width 82 height 10
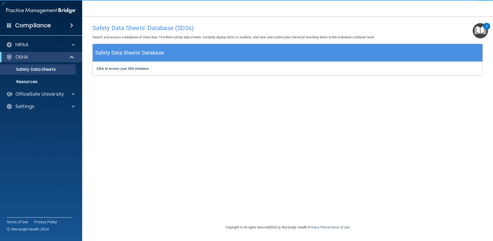
click at [485, 34] on img "Open Resource Center, 2 new notifications" at bounding box center [480, 30] width 15 height 15
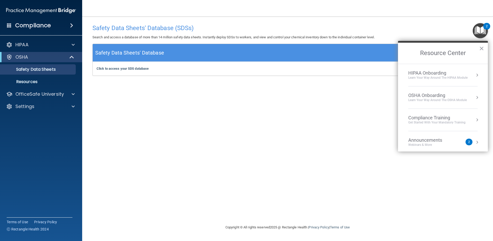
click at [444, 96] on div "OSHA Onboarding" at bounding box center [437, 95] width 59 height 6
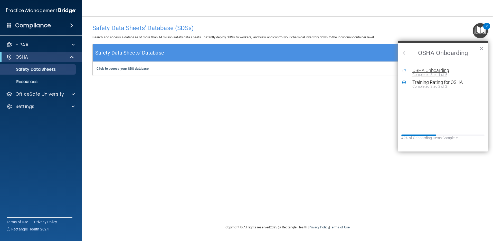
click at [426, 70] on div "OSHA Onboarding" at bounding box center [446, 70] width 69 height 5
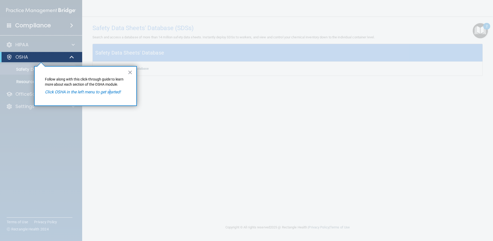
click at [110, 96] on div "× Follow along with this click-through guide to learn more about each section o…" at bounding box center [85, 86] width 103 height 40
click at [110, 90] on em "Click OSHA in the left menu to get started!" at bounding box center [83, 91] width 76 height 5
click at [67, 53] on div "OSHA" at bounding box center [41, 57] width 82 height 10
click at [67, 59] on div at bounding box center [72, 57] width 13 height 6
click at [69, 59] on div at bounding box center [72, 57] width 13 height 6
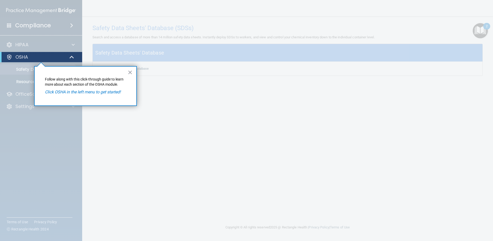
click at [8, 68] on div at bounding box center [41, 151] width 82 height 178
click at [131, 73] on button "×" at bounding box center [130, 72] width 5 height 8
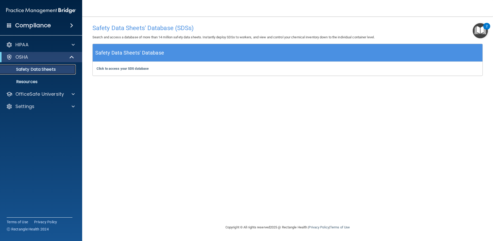
click at [54, 72] on p "Safety Data Sheets" at bounding box center [38, 69] width 70 height 5
click at [130, 69] on b "Click to access your SDS database" at bounding box center [123, 68] width 52 height 4
click at [49, 56] on div "OSHA" at bounding box center [33, 57] width 63 height 6
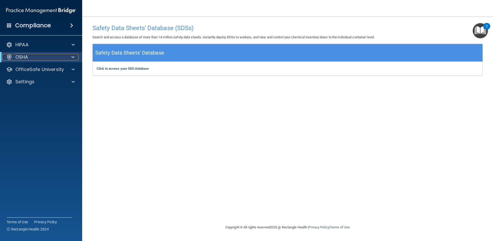
click at [49, 56] on div "OSHA" at bounding box center [33, 57] width 63 height 6
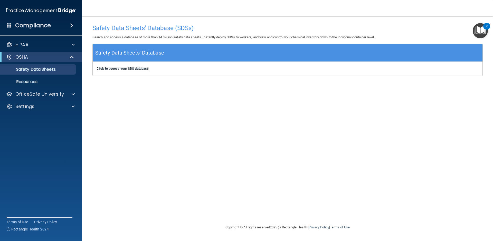
click at [127, 70] on b "Click to access your SDS database" at bounding box center [123, 68] width 52 height 4
click at [37, 81] on p "Resources" at bounding box center [38, 81] width 70 height 5
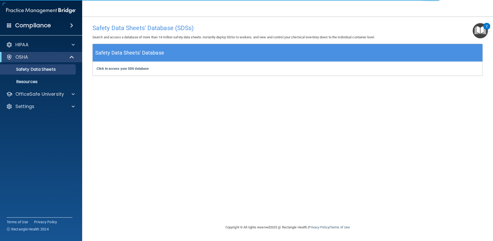
click at [481, 24] on img "Open Resource Center, 2 new notifications" at bounding box center [480, 30] width 15 height 15
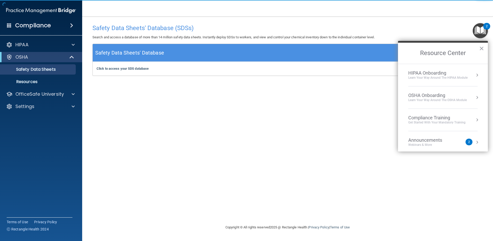
click at [442, 92] on li "OSHA Onboarding Learn your way around the OSHA module" at bounding box center [442, 97] width 69 height 22
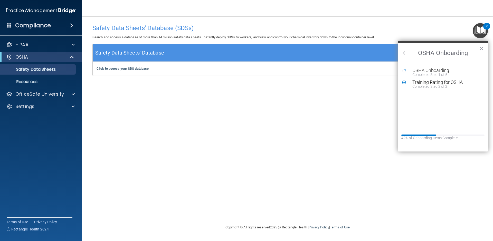
click at [435, 84] on div "Training Rating for OSHA" at bounding box center [446, 82] width 69 height 5
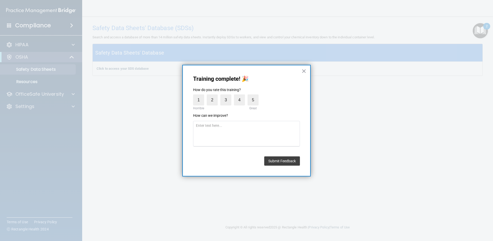
click at [304, 72] on button "×" at bounding box center [303, 71] width 5 height 8
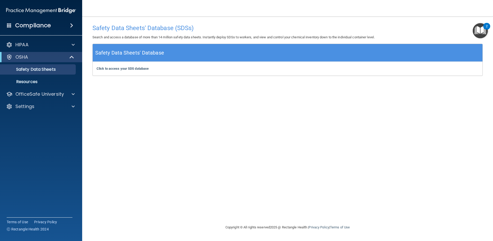
click at [483, 30] on img "Open Resource Center, 2 new notifications" at bounding box center [480, 30] width 15 height 15
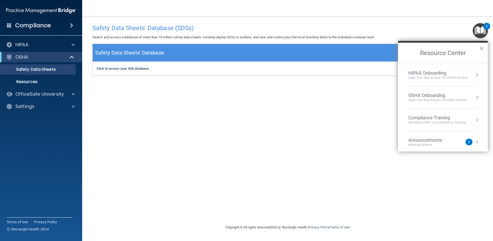
click at [435, 93] on div "OSHA Onboarding" at bounding box center [437, 95] width 59 height 6
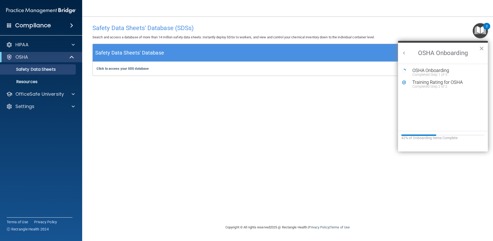
click at [8, 38] on div "HIPAA Documents and Policies Report an Incident Business Associates Emergency P…" at bounding box center [41, 76] width 82 height 78
click at [9, 41] on div "HIPAA" at bounding box center [41, 45] width 82 height 10
click at [20, 46] on p "HIPAA" at bounding box center [21, 45] width 13 height 6
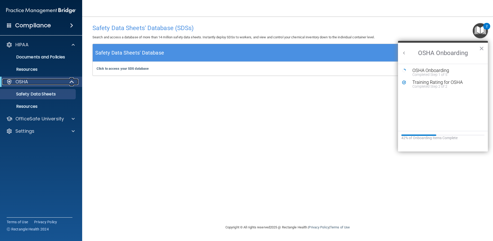
click at [38, 82] on div "OSHA" at bounding box center [33, 82] width 63 height 6
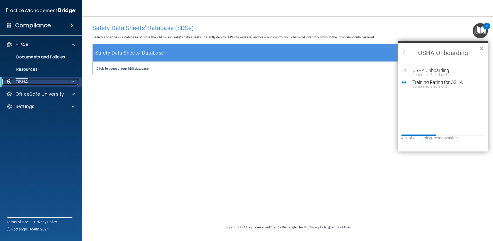
click at [42, 80] on div "OSHA" at bounding box center [33, 82] width 63 height 6
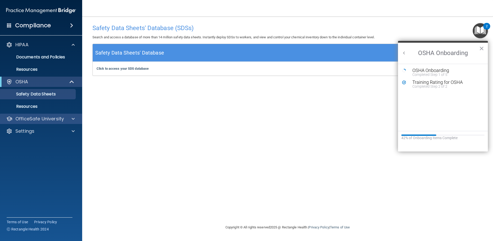
click at [43, 122] on div "OfficeSafe University" at bounding box center [41, 118] width 82 height 10
click at [51, 119] on p "OfficeSafe University" at bounding box center [39, 119] width 49 height 6
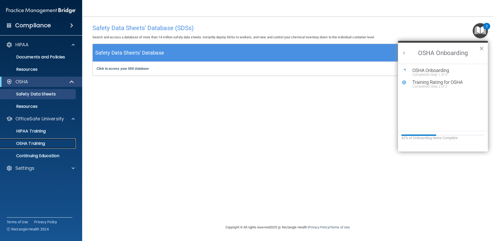
click at [42, 145] on p "OSHA Training" at bounding box center [24, 143] width 42 height 5
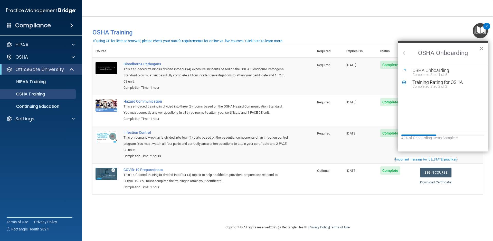
click at [483, 49] on button "×" at bounding box center [481, 48] width 5 height 8
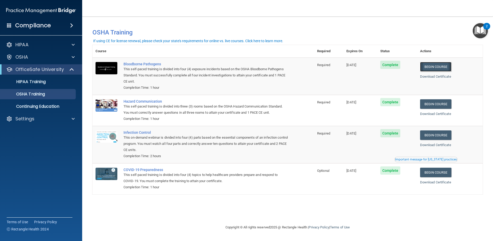
click at [439, 66] on link "Begin Course" at bounding box center [435, 66] width 31 height 9
click at [37, 71] on p "OfficeSafe University" at bounding box center [39, 69] width 49 height 6
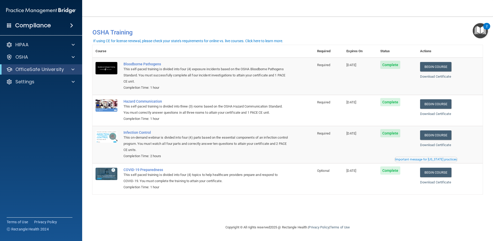
click at [33, 75] on div "HIPAA Documents and Policies Report an Incident Business Associates Emergency P…" at bounding box center [41, 63] width 82 height 53
click at [33, 71] on p "OfficeSafe University" at bounding box center [39, 69] width 49 height 6
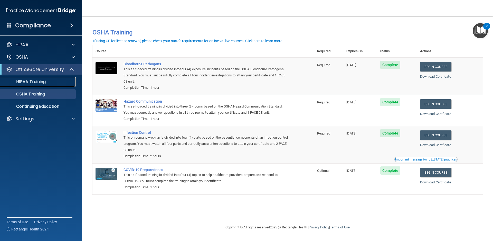
click at [38, 85] on link "HIPAA Training" at bounding box center [35, 81] width 81 height 10
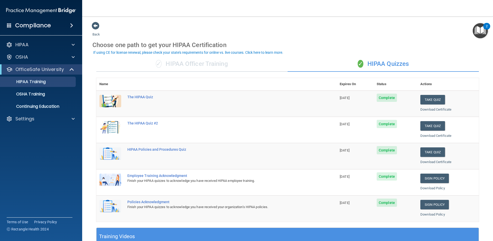
click at [227, 66] on div "✓ HIPAA Officer Training" at bounding box center [191, 63] width 191 height 15
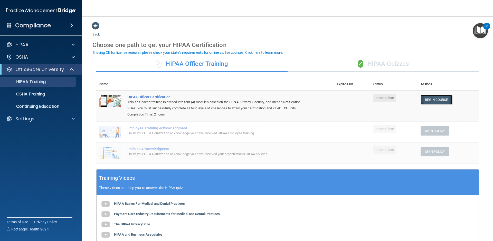
click at [434, 100] on link "Begin Course" at bounding box center [435, 99] width 31 height 9
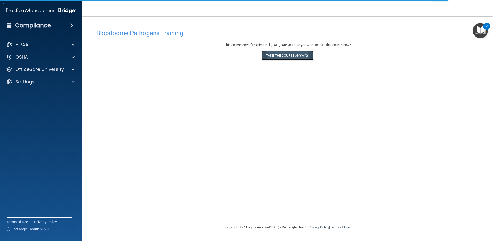
click at [284, 55] on button "Take the course anyway!" at bounding box center [288, 55] width 52 height 9
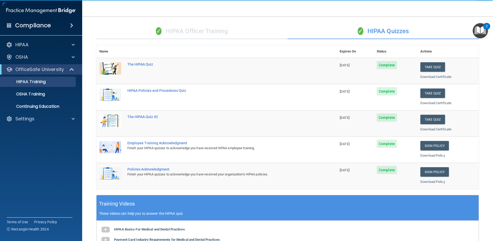
scroll to position [18, 0]
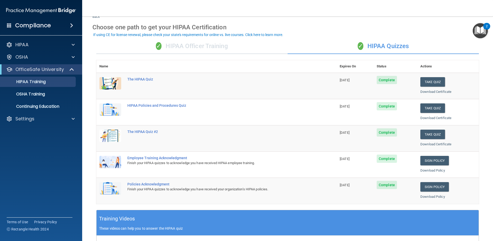
click at [229, 41] on div "✓ HIPAA Officer Training" at bounding box center [191, 46] width 191 height 15
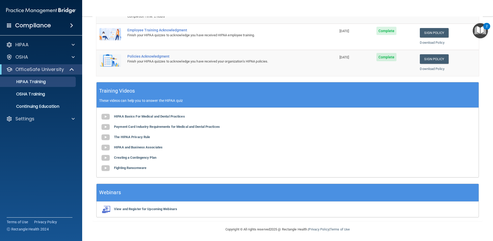
scroll to position [99, 0]
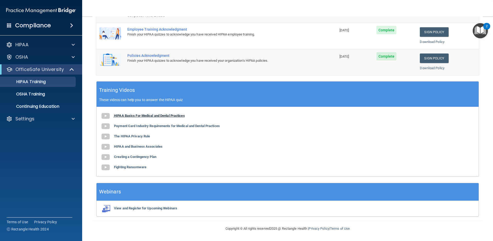
click at [145, 114] on b "HIPAA Basics For Medical and Dental Practices" at bounding box center [149, 115] width 71 height 4
click at [480, 32] on img "Open Resource Center, 2 new notifications" at bounding box center [480, 30] width 15 height 15
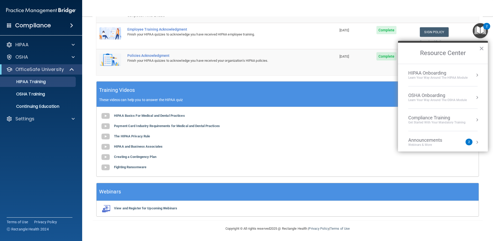
click at [438, 78] on div "Learn Your Way around the HIPAA module" at bounding box center [437, 77] width 59 height 4
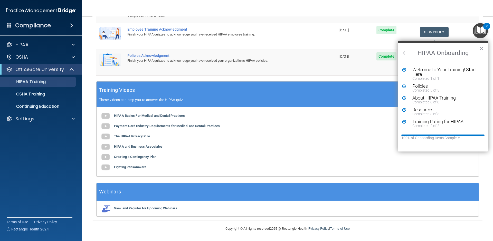
scroll to position [1, 0]
click at [481, 50] on button "×" at bounding box center [481, 48] width 5 height 8
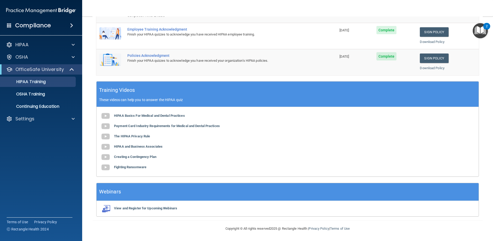
click at [482, 28] on img "Open Resource Center, 2 new notifications" at bounding box center [480, 30] width 15 height 15
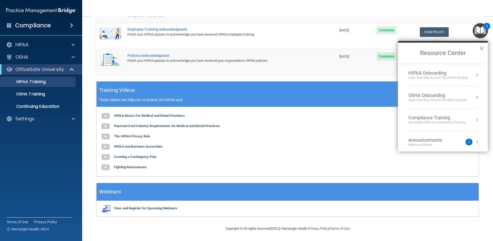
click at [422, 99] on div "Learn your way around the OSHA module" at bounding box center [437, 100] width 59 height 4
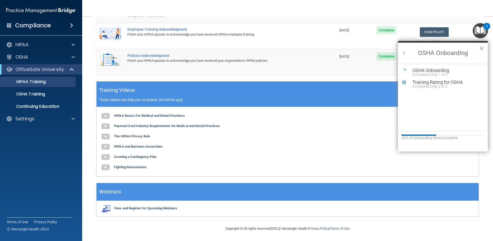
scroll to position [0, 0]
click at [33, 98] on link "OSHA Training" at bounding box center [35, 94] width 81 height 10
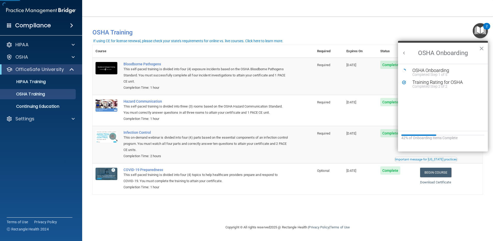
drag, startPoint x: 480, startPoint y: 48, endPoint x: 476, endPoint y: 50, distance: 4.8
click at [480, 48] on button "×" at bounding box center [481, 48] width 5 height 8
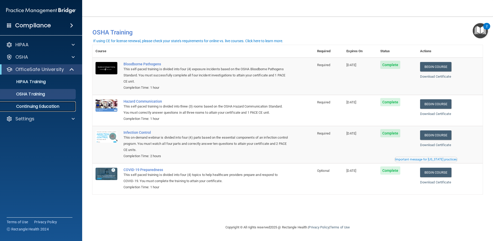
click at [54, 106] on p "Continuing Education" at bounding box center [38, 106] width 70 height 5
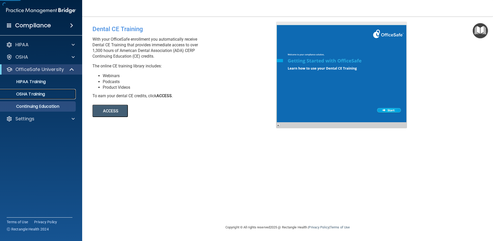
click at [52, 93] on div "OSHA Training" at bounding box center [38, 93] width 70 height 5
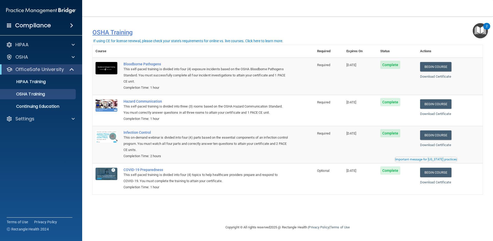
click at [126, 33] on h4 "OSHA Training" at bounding box center [287, 32] width 390 height 7
click at [109, 35] on h4 "OSHA Training" at bounding box center [287, 32] width 390 height 7
click at [21, 54] on p "OSHA" at bounding box center [21, 57] width 13 height 6
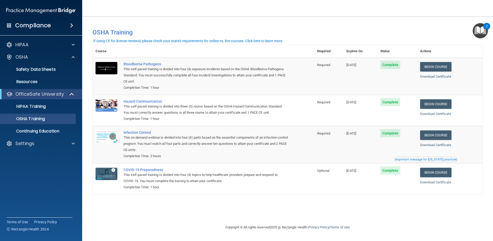
click at [483, 28] on img "Open Resource Center, 2 new notifications" at bounding box center [480, 30] width 15 height 15
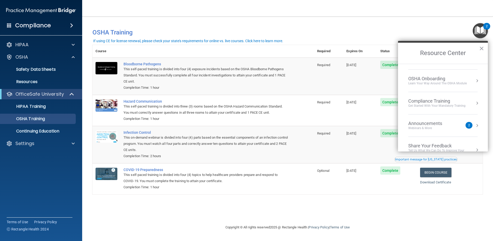
scroll to position [29, 0]
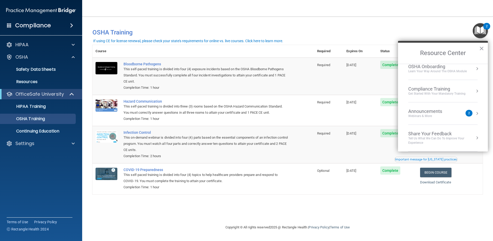
click at [446, 92] on div "Get Started with your mandatory training" at bounding box center [436, 93] width 57 height 4
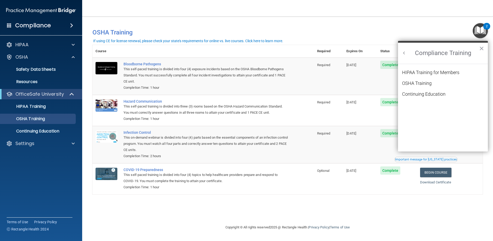
scroll to position [0, 0]
click at [420, 85] on div "OSHA Training" at bounding box center [417, 83] width 30 height 5
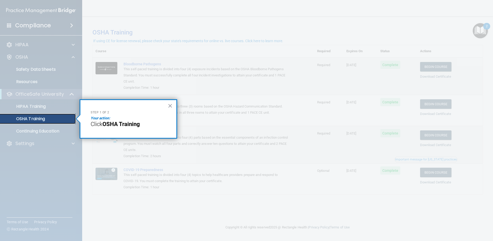
click at [40, 118] on p "OSHA Training" at bounding box center [24, 118] width 42 height 5
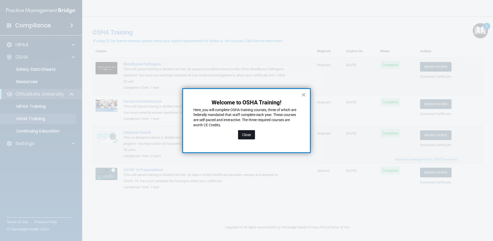
click at [246, 135] on button "Close" at bounding box center [246, 134] width 17 height 9
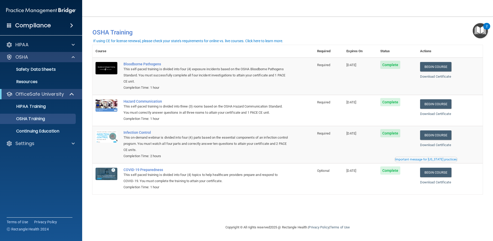
click at [16, 61] on div "OSHA" at bounding box center [41, 57] width 82 height 10
click at [21, 70] on p "Safety Data Sheets" at bounding box center [38, 69] width 70 height 5
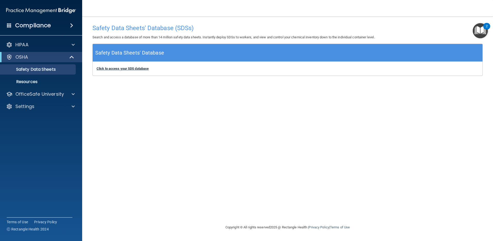
click at [105, 68] on div "Click to access your SDS database Click to access your SDS database" at bounding box center [288, 69] width 390 height 14
click at [105, 69] on b "Click to access your SDS database" at bounding box center [123, 68] width 52 height 4
click at [476, 27] on img "Open Resource Center, 2 new notifications" at bounding box center [480, 30] width 15 height 15
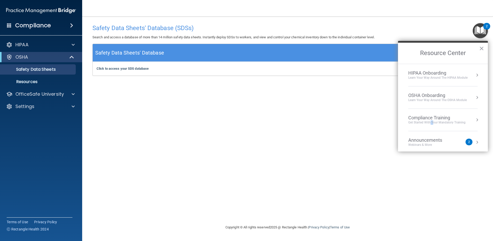
click at [430, 121] on div "Get Started with your mandatory training" at bounding box center [436, 122] width 57 height 4
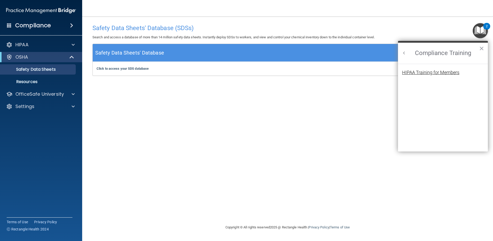
click at [420, 71] on div "HIPAA Training for Members" at bounding box center [430, 72] width 57 height 5
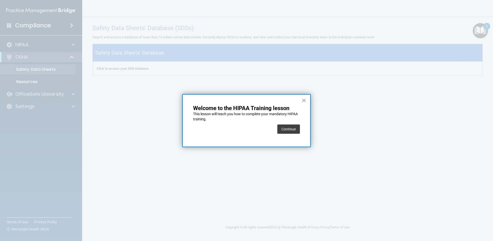
click at [293, 132] on button "Continue" at bounding box center [288, 128] width 23 height 9
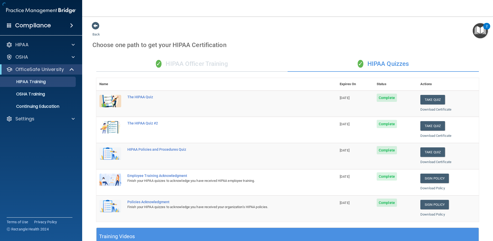
click at [484, 30] on img "Open Resource Center, 2 new notifications" at bounding box center [480, 30] width 15 height 15
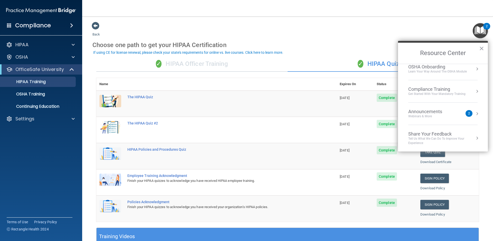
scroll to position [29, 0]
click at [442, 86] on div "Compliance Training" at bounding box center [436, 89] width 57 height 6
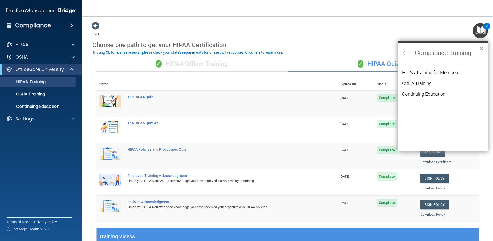
scroll to position [0, 0]
click at [13, 121] on div "Settings" at bounding box center [34, 119] width 64 height 6
click at [38, 131] on p "My Account" at bounding box center [38, 130] width 70 height 5
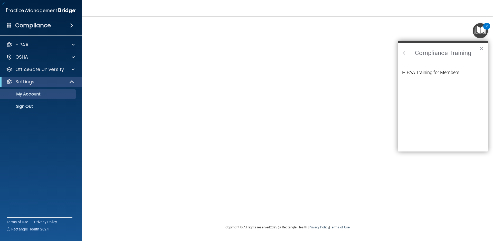
click at [479, 45] on h2 "Compliance Training" at bounding box center [443, 53] width 90 height 21
click at [478, 48] on h2 "Compliance Training" at bounding box center [443, 53] width 90 height 21
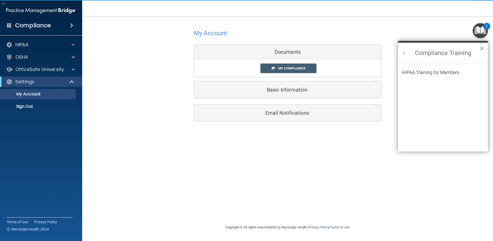
click at [482, 45] on button "×" at bounding box center [481, 48] width 5 height 8
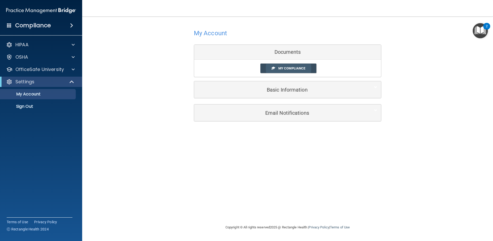
click at [271, 73] on link "My Compliance" at bounding box center [288, 67] width 56 height 9
click at [269, 67] on link "My Compliance" at bounding box center [288, 67] width 56 height 9
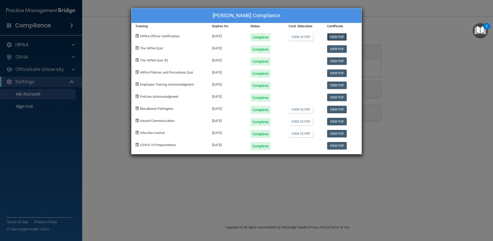
click at [330, 35] on link "View PDF" at bounding box center [337, 36] width 20 height 7
click at [333, 49] on link "View PDF" at bounding box center [337, 48] width 20 height 7
click at [332, 61] on link "View PDF" at bounding box center [337, 60] width 20 height 7
click at [337, 71] on link "View PDF" at bounding box center [337, 72] width 20 height 7
click at [334, 83] on link "View PDF" at bounding box center [337, 84] width 20 height 7
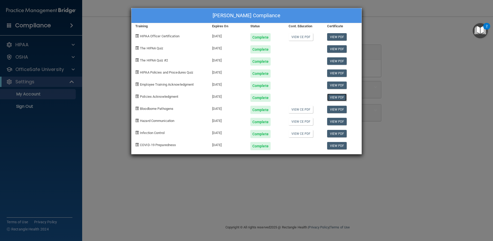
click at [333, 96] on link "View PDF" at bounding box center [337, 96] width 20 height 7
click at [339, 108] on link "View PDF" at bounding box center [337, 108] width 20 height 7
click at [335, 121] on link "View PDF" at bounding box center [337, 121] width 20 height 7
click at [336, 121] on link "View PDF" at bounding box center [337, 121] width 20 height 7
click at [331, 134] on link "View PDF" at bounding box center [337, 133] width 20 height 7
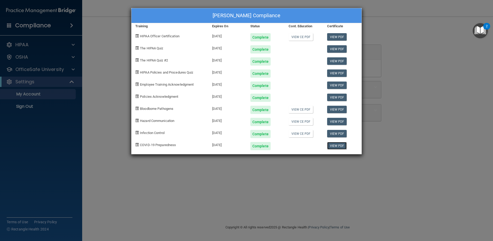
click at [334, 145] on link "View PDF" at bounding box center [337, 145] width 20 height 7
